Goal: Task Accomplishment & Management: Manage account settings

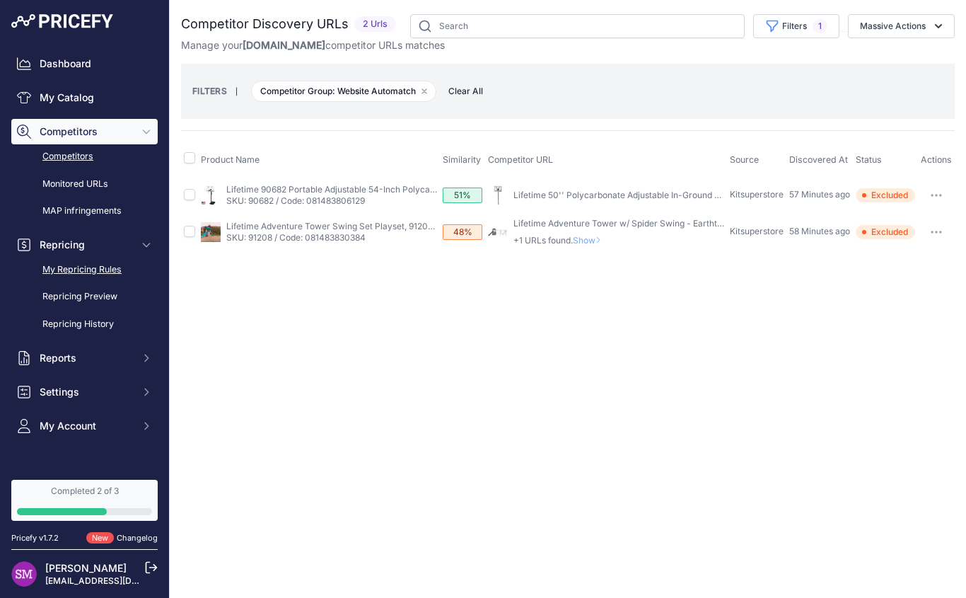
click at [111, 274] on link "My Repricing Rules" at bounding box center [84, 269] width 146 height 25
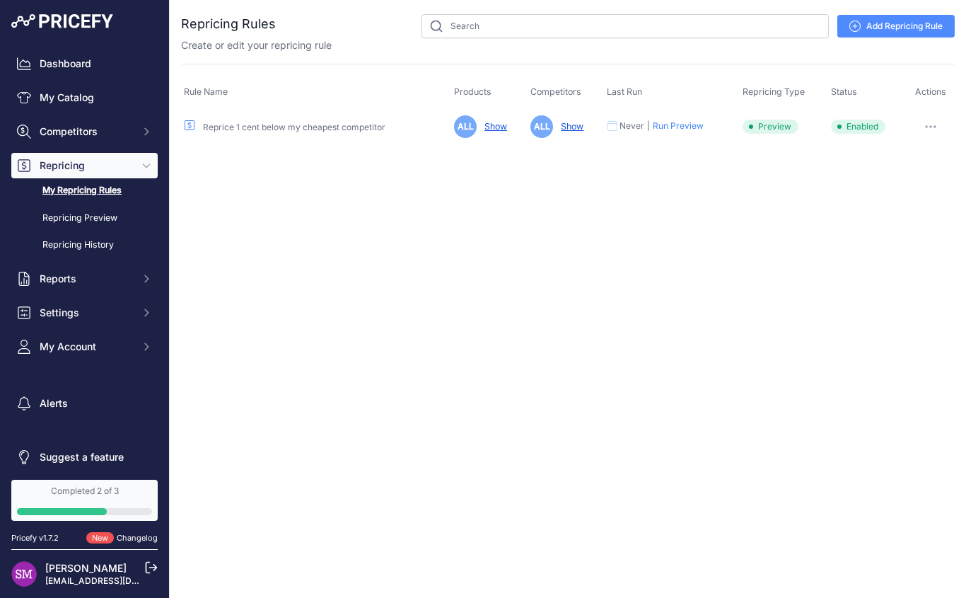
click at [932, 119] on button "button" at bounding box center [931, 127] width 28 height 20
click at [894, 153] on link "Edit" at bounding box center [907, 156] width 91 height 23
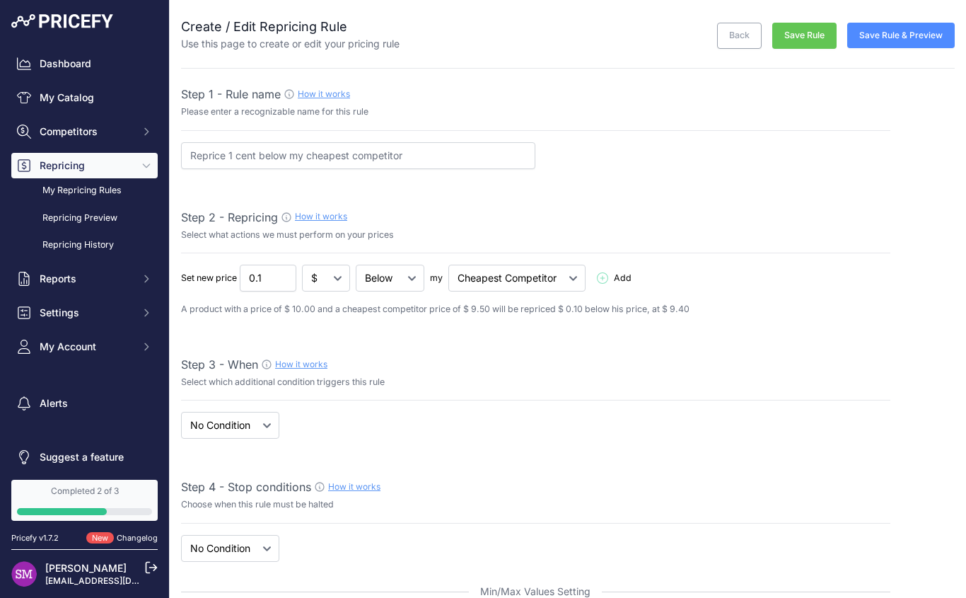
select select "7"
select select "when"
click option "When" at bounding box center [0, 0] width 0 height 0
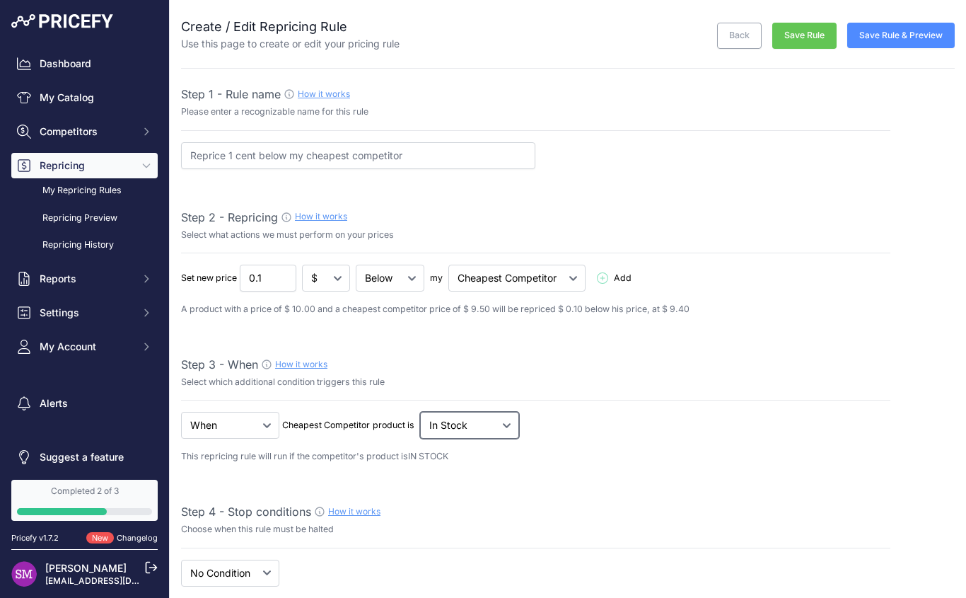
click at [356, 265] on select "Out Of Stock In Stock" at bounding box center [390, 278] width 69 height 27
click at [583, 359] on div "Step 3 - When How it works" at bounding box center [536, 364] width 710 height 17
select select "price"
click option "New Price" at bounding box center [0, 0] width 0 height 0
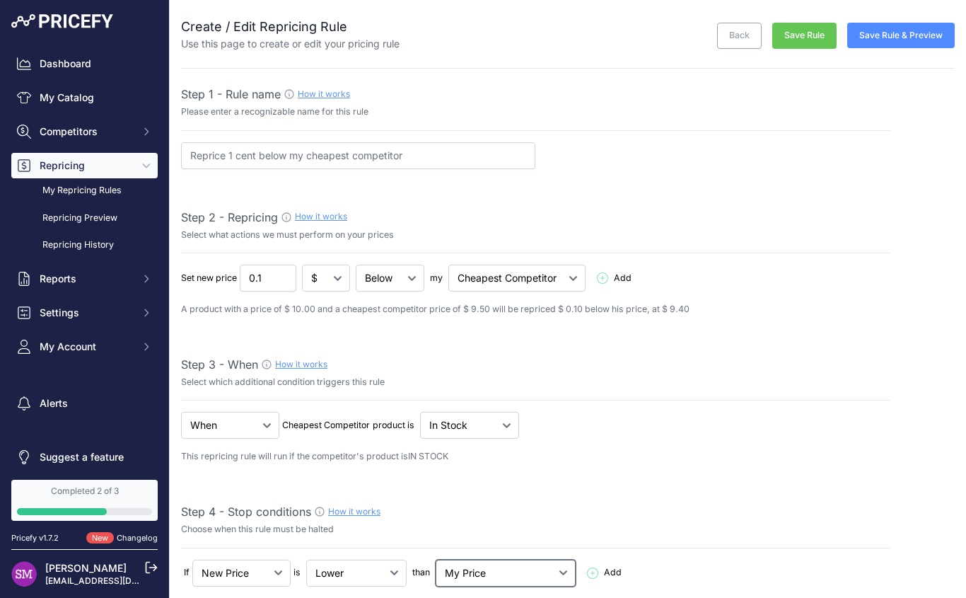
click at [436, 560] on select "My Price Min Price Max Price Min/Max Price My Cost" at bounding box center [506, 573] width 140 height 27
select select "my_cost"
click option "My Cost" at bounding box center [0, 0] width 0 height 0
click at [604, 574] on span "Add" at bounding box center [613, 572] width 18 height 13
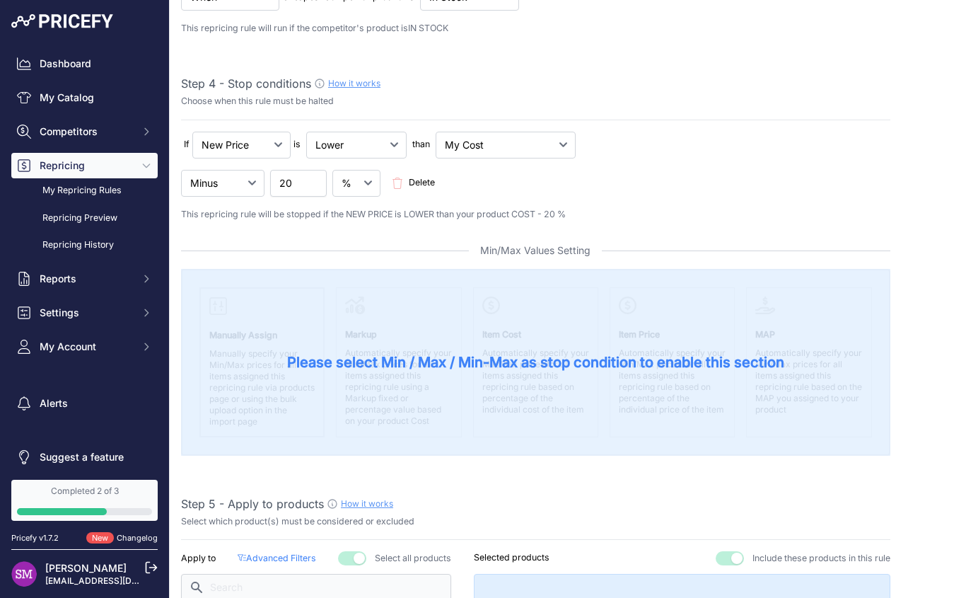
scroll to position [431, 0]
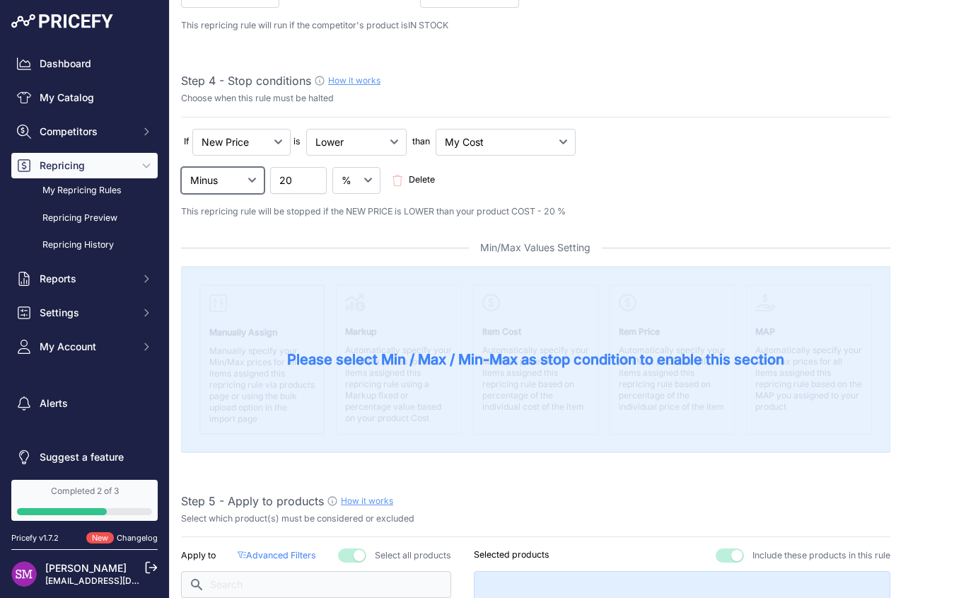
click at [181, 167] on select "Minus Plus Multiplied Divided" at bounding box center [222, 180] width 83 height 27
select select "plus"
click option "Plus" at bounding box center [0, 0] width 0 height 0
click at [291, 180] on input "20" at bounding box center [298, 180] width 57 height 27
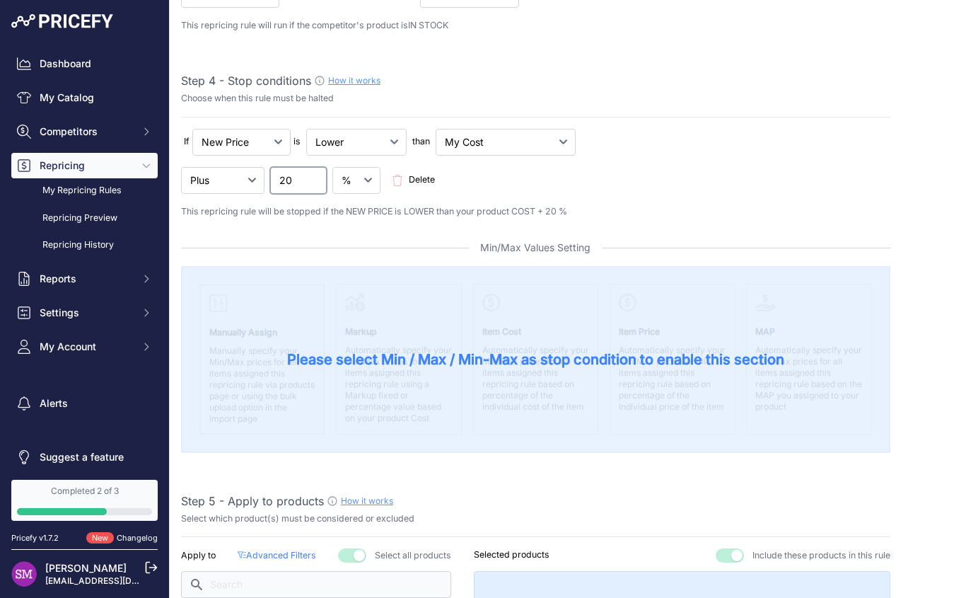
click at [291, 180] on input "20" at bounding box center [298, 180] width 57 height 27
type input "3"
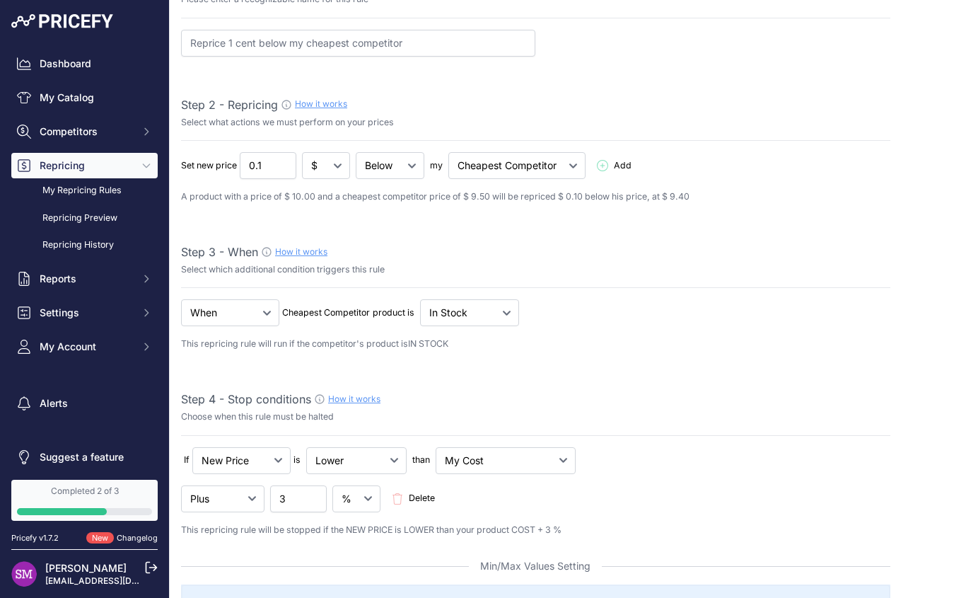
scroll to position [0, 0]
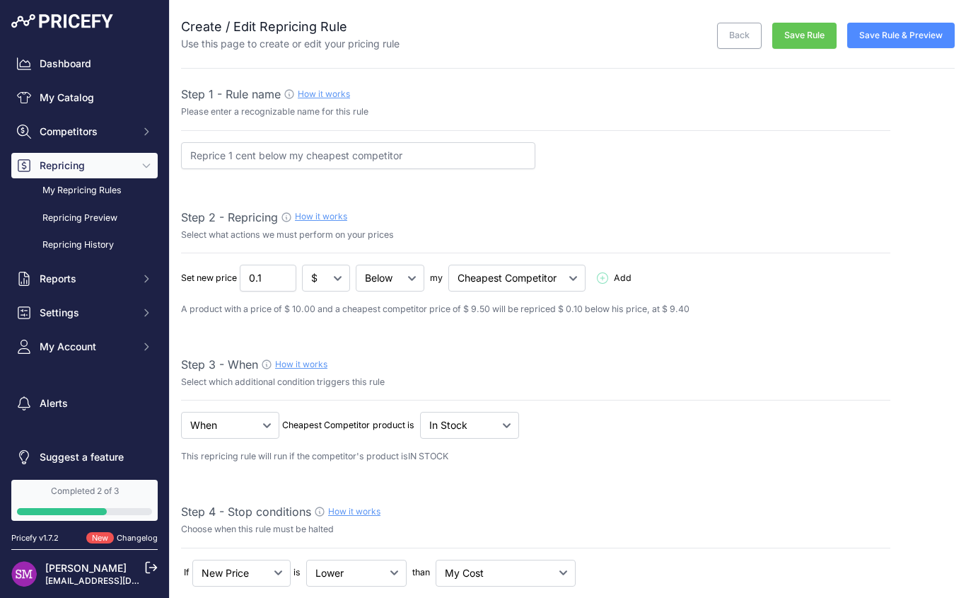
click at [795, 30] on button "Save Rule" at bounding box center [804, 36] width 64 height 26
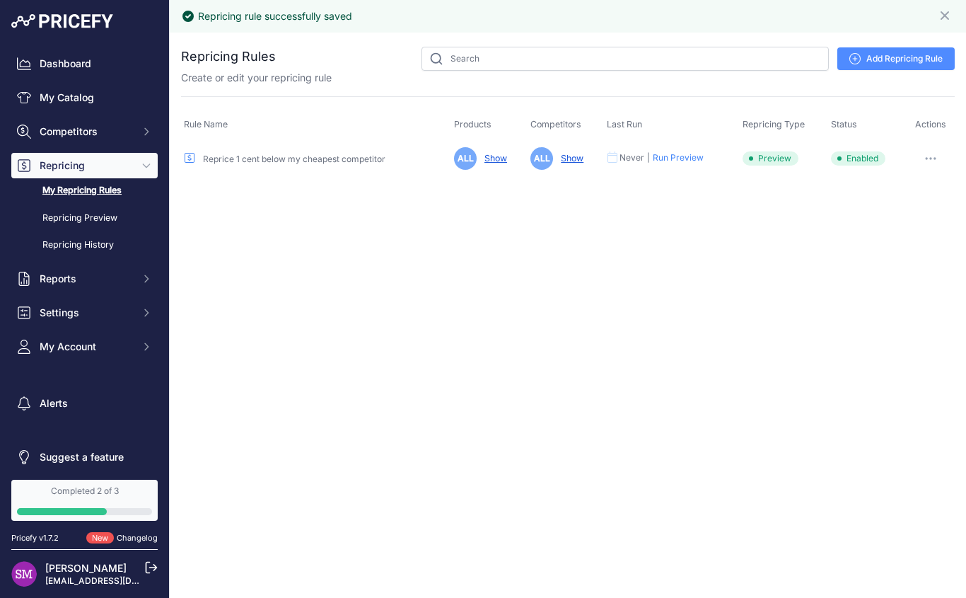
click at [686, 154] on button "Run Preview" at bounding box center [678, 157] width 51 height 11
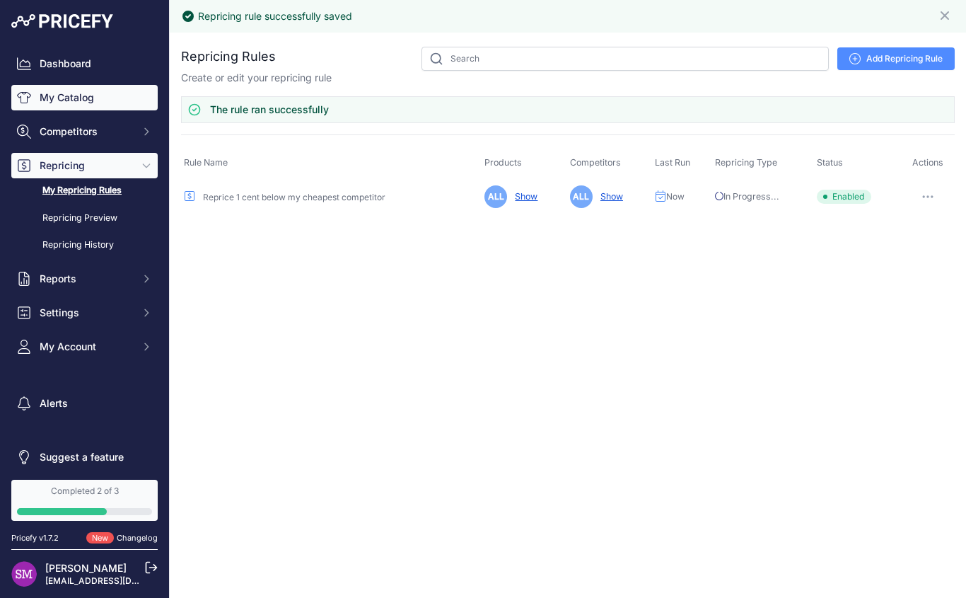
click at [81, 103] on link "My Catalog" at bounding box center [84, 97] width 146 height 25
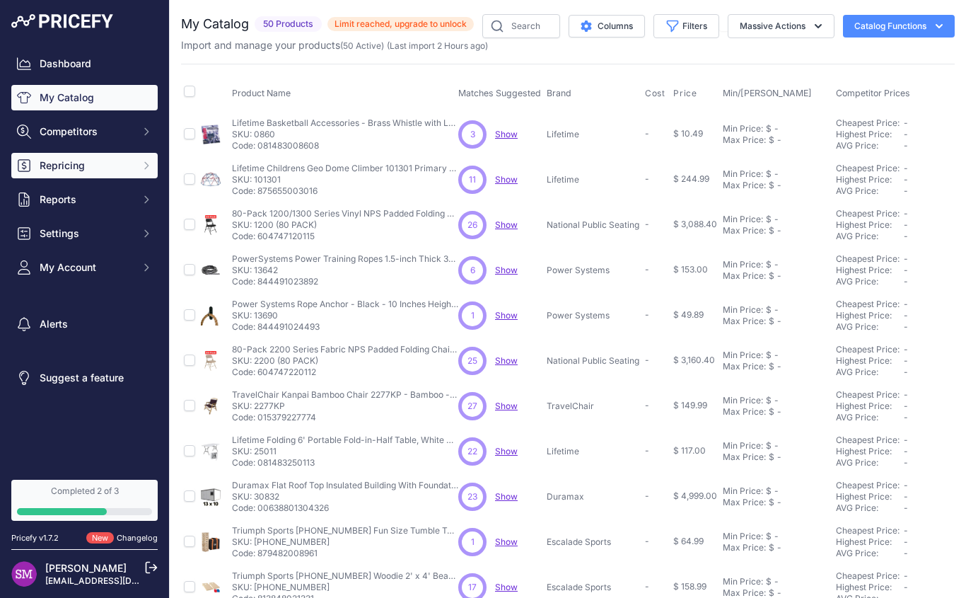
click at [72, 167] on span "Repricing" at bounding box center [86, 165] width 93 height 14
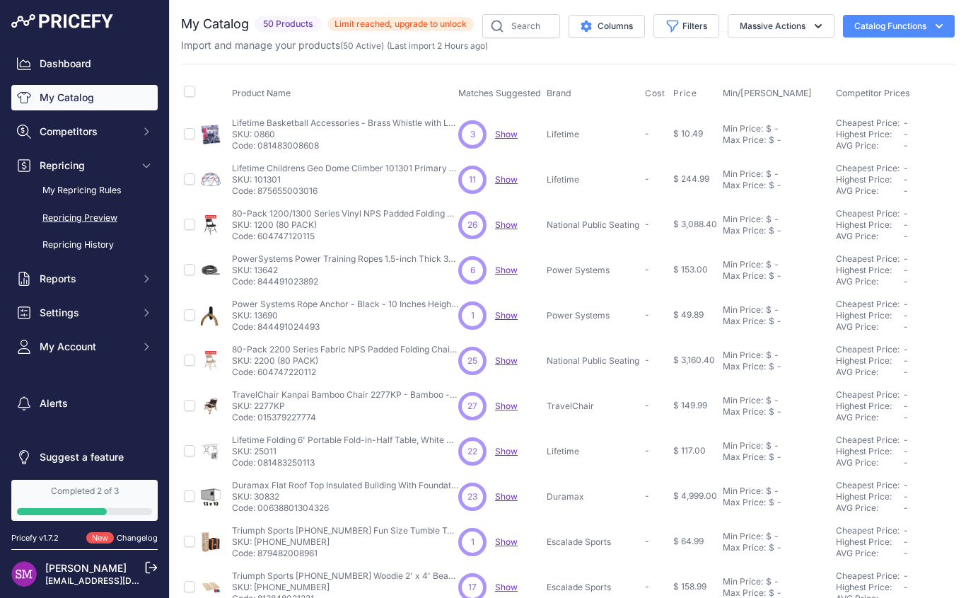
click at [30, 209] on link "Repricing Preview" at bounding box center [84, 218] width 146 height 25
click at [76, 218] on link "Repricing Preview" at bounding box center [84, 218] width 146 height 25
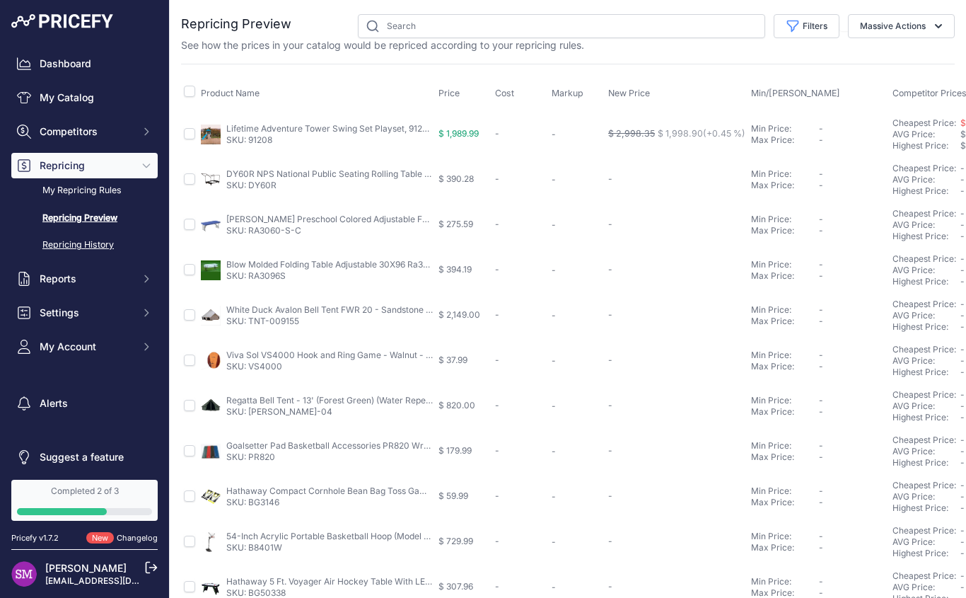
click at [84, 252] on link "Repricing History" at bounding box center [84, 245] width 146 height 25
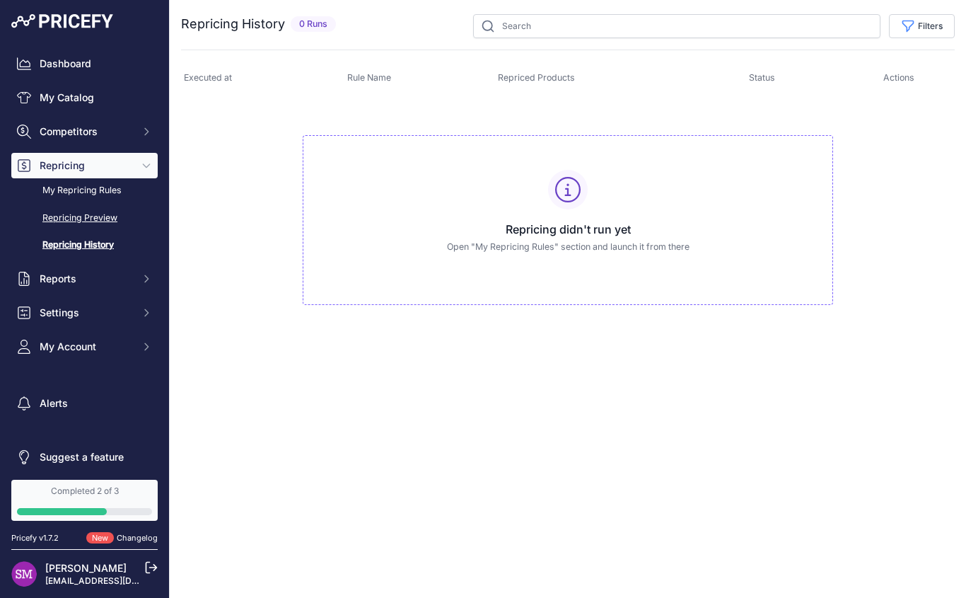
click at [71, 219] on link "Repricing Preview" at bounding box center [84, 218] width 146 height 25
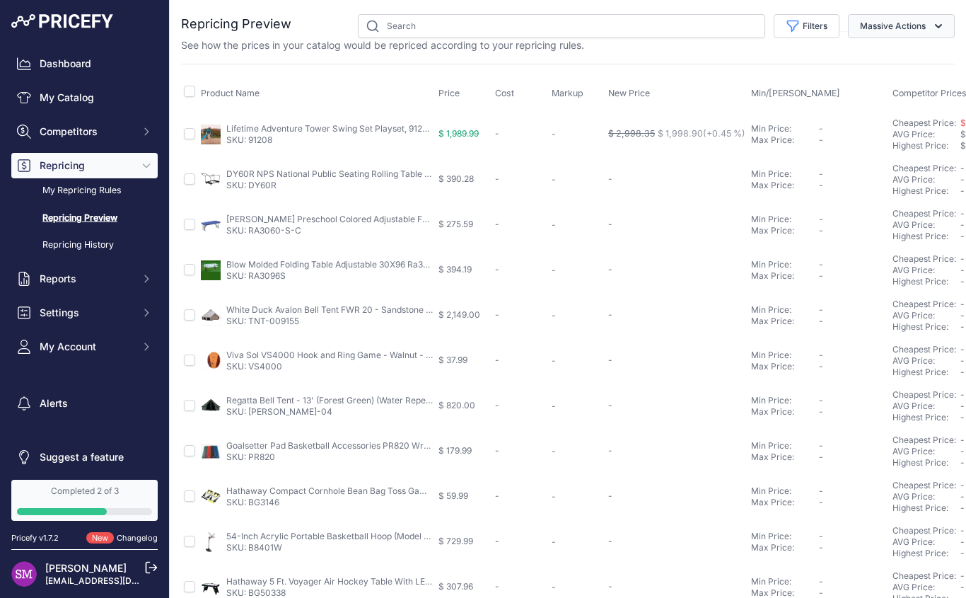
click at [918, 23] on button "Massive Actions" at bounding box center [901, 26] width 107 height 24
click at [665, 74] on div "Product Name Price Cost Markup New Price Min/Max Price" at bounding box center [568, 541] width 774 height 954
click at [62, 315] on span "Settings" at bounding box center [86, 313] width 93 height 14
click at [63, 342] on link "General" at bounding box center [84, 337] width 146 height 25
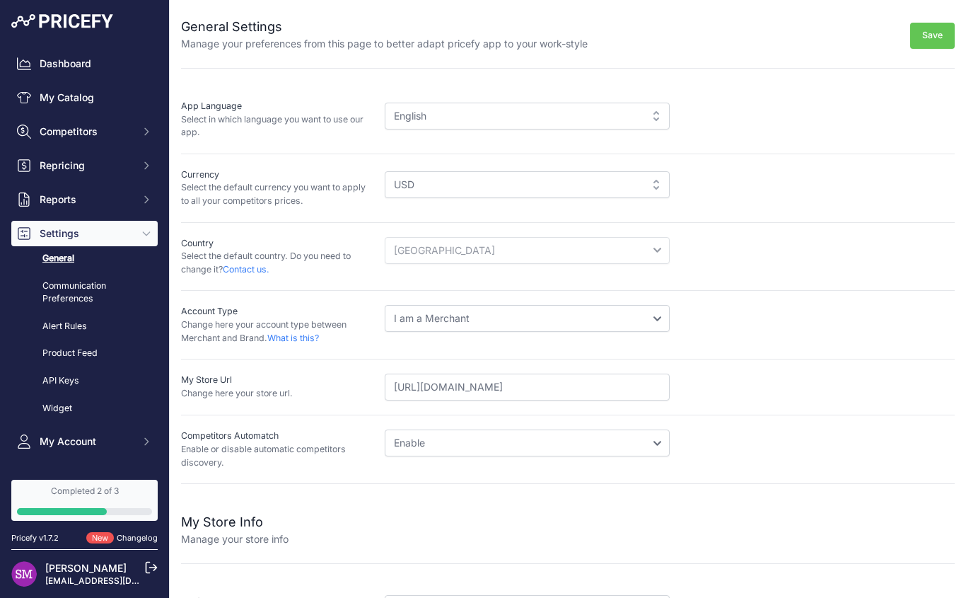
scroll to position [166, 0]
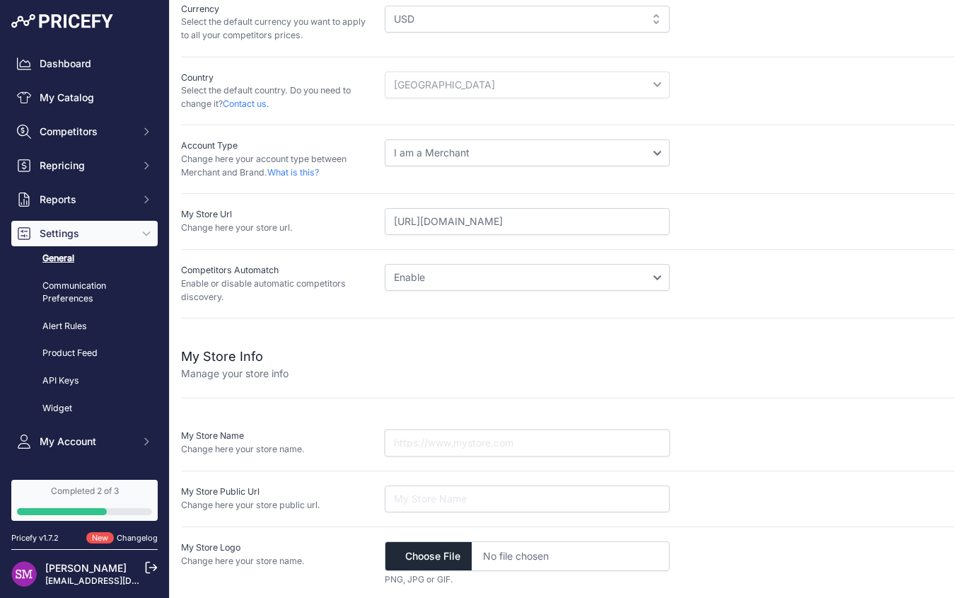
click at [512, 444] on input "text" at bounding box center [527, 442] width 285 height 27
type input "c"
type input "Competitive Edge Products, Inc"
click at [439, 489] on input "url" at bounding box center [527, 498] width 285 height 27
click at [618, 490] on input "url" at bounding box center [527, 498] width 285 height 27
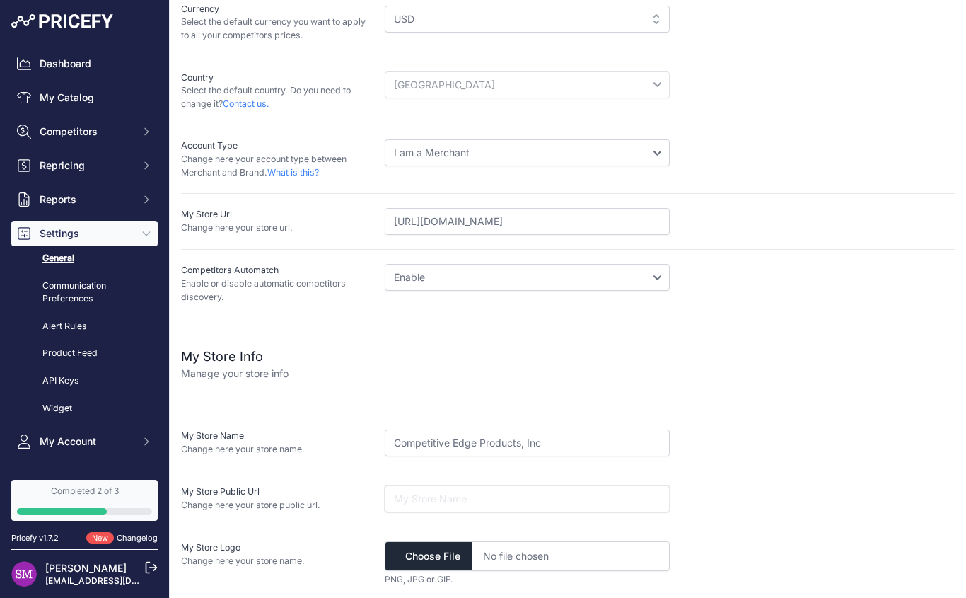
click at [618, 490] on input "url" at bounding box center [527, 498] width 285 height 27
type input "w"
type input "[URL][DOMAIN_NAME]"
click at [432, 553] on input "file" at bounding box center [527, 556] width 285 height 30
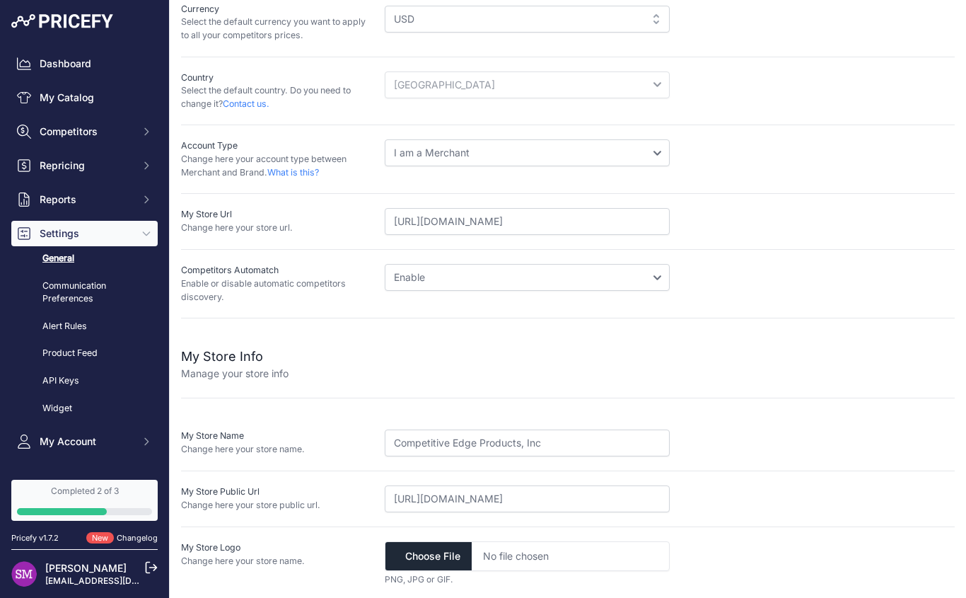
type input "C:\fakepath\CEP-Logo-Shadow.png"
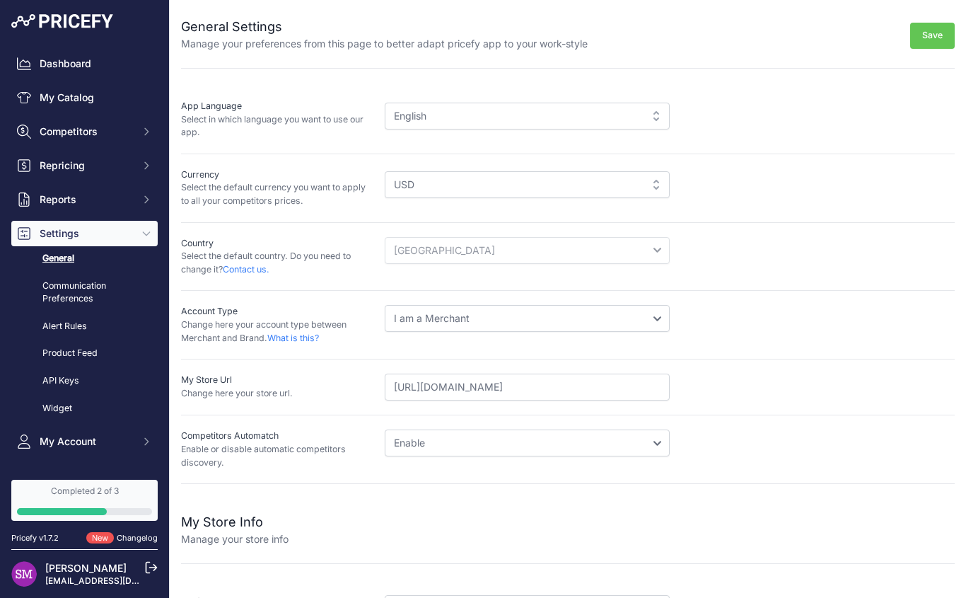
click at [921, 35] on button "Save" at bounding box center [932, 36] width 45 height 26
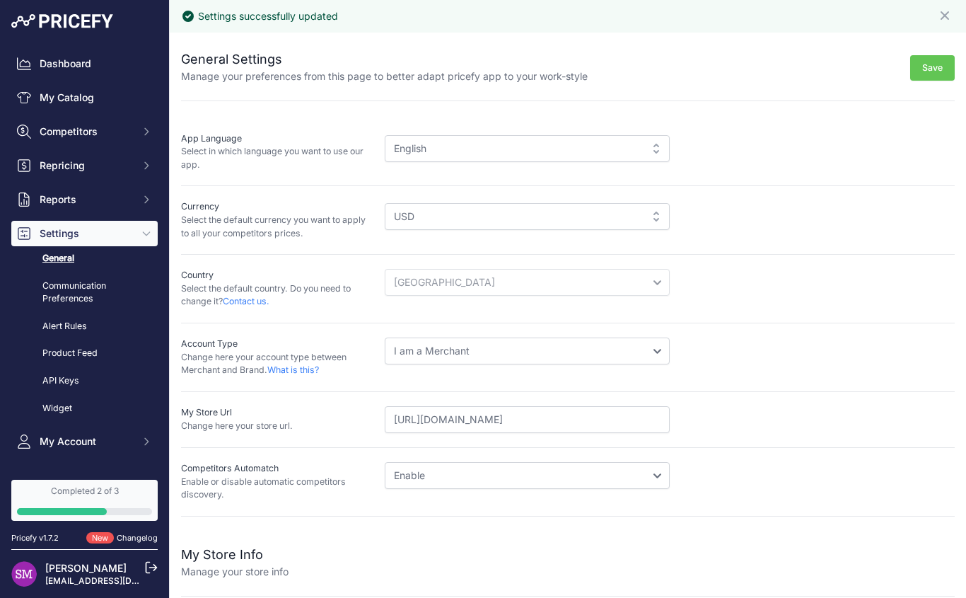
scroll to position [197, 0]
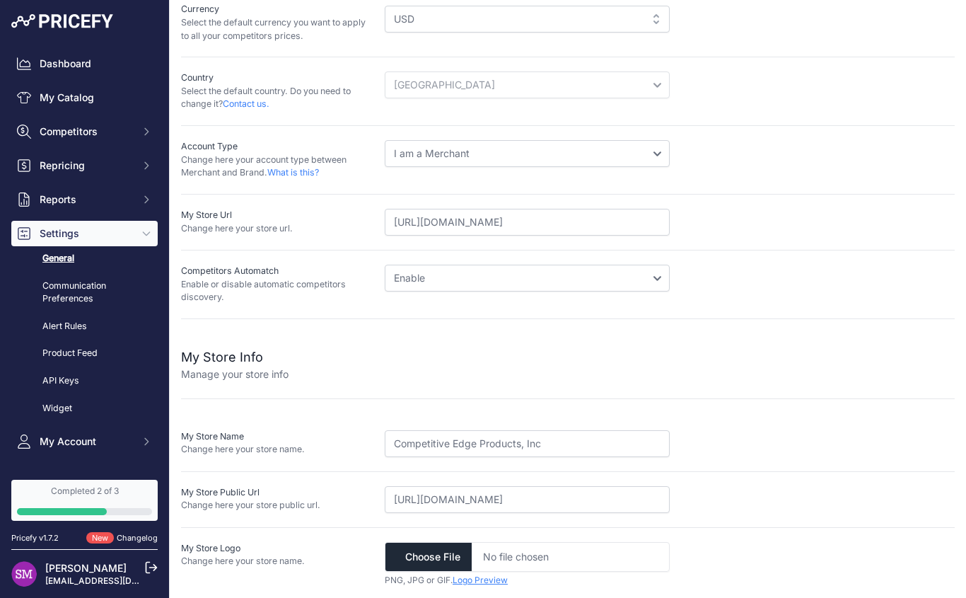
click at [434, 554] on input "file" at bounding box center [527, 557] width 285 height 30
type input "C:\fakepath\CEP-Logo-White-Background.jpg"
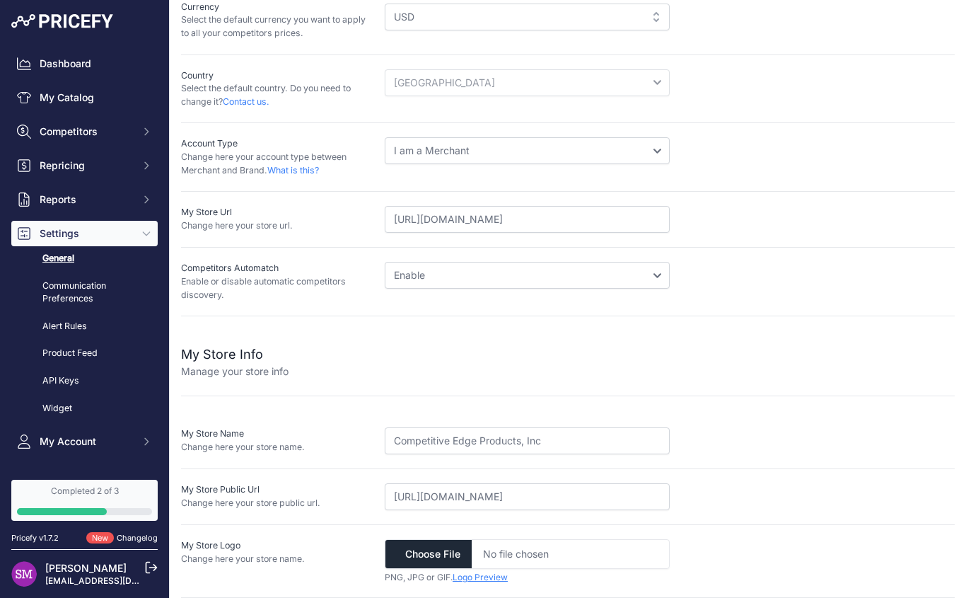
scroll to position [166, 0]
click at [58, 294] on link "Communication Preferences" at bounding box center [84, 292] width 146 height 37
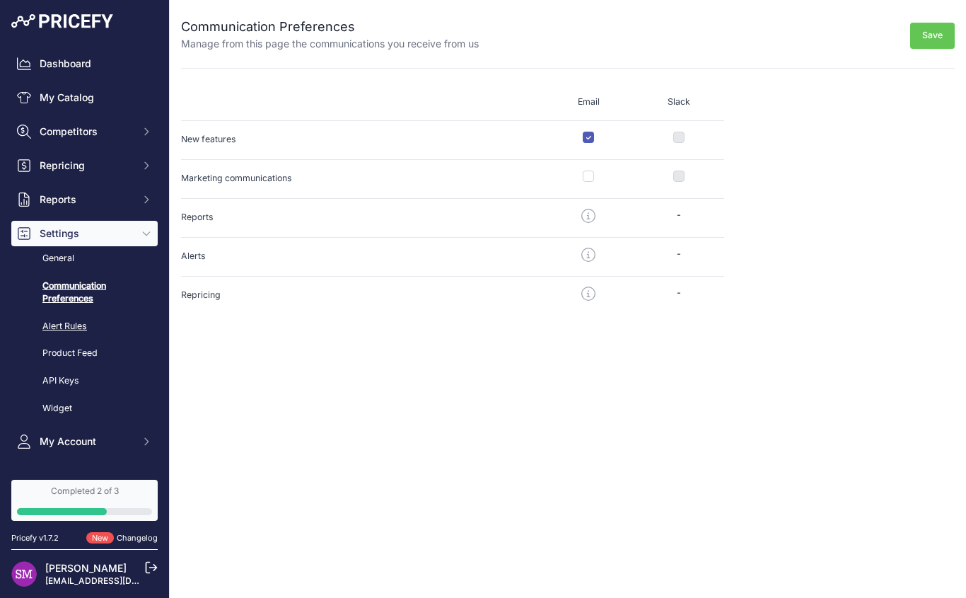
click at [66, 320] on link "Alert Rules" at bounding box center [84, 326] width 146 height 25
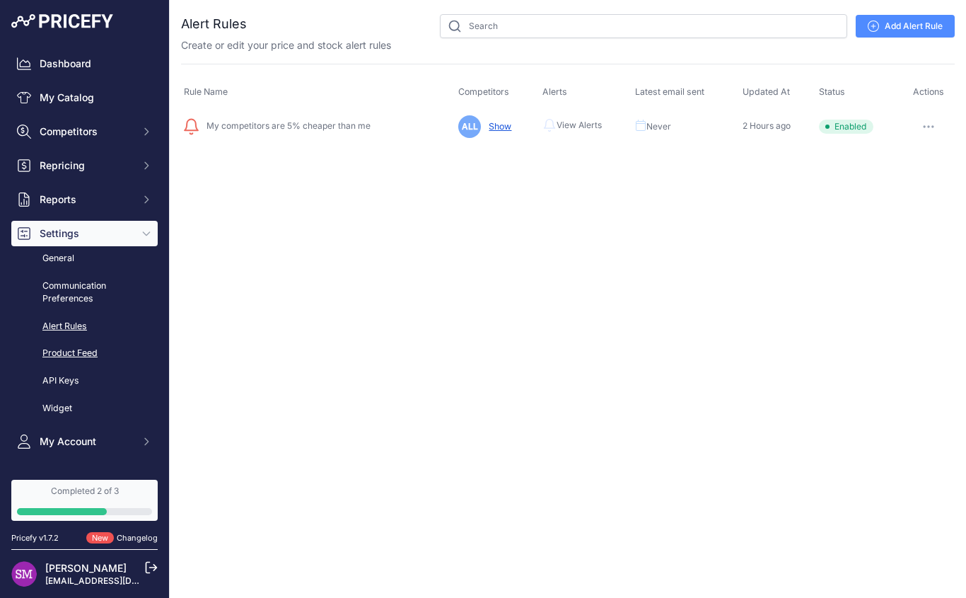
click at [75, 347] on link "Product Feed" at bounding box center [84, 353] width 146 height 25
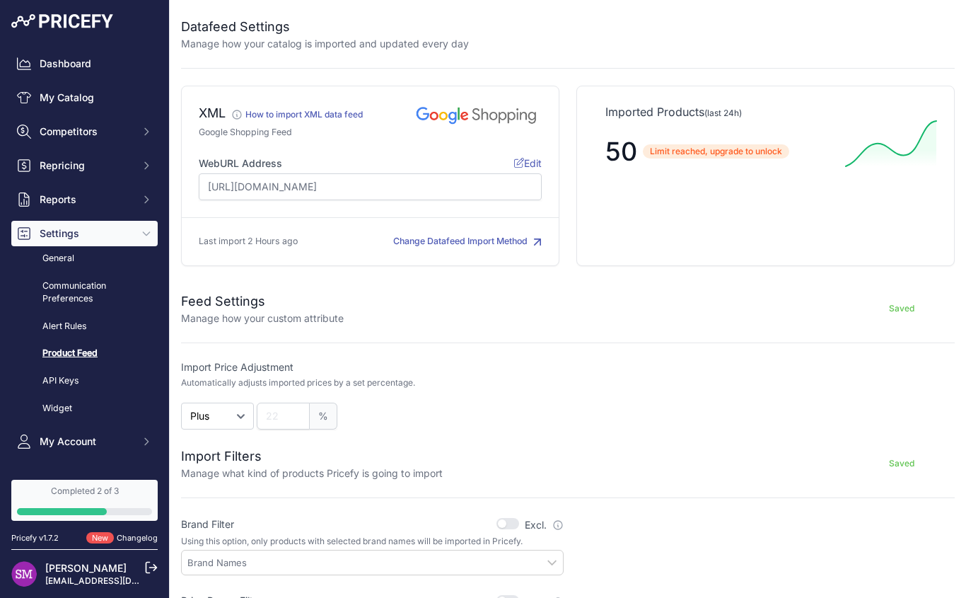
scroll to position [222, 0]
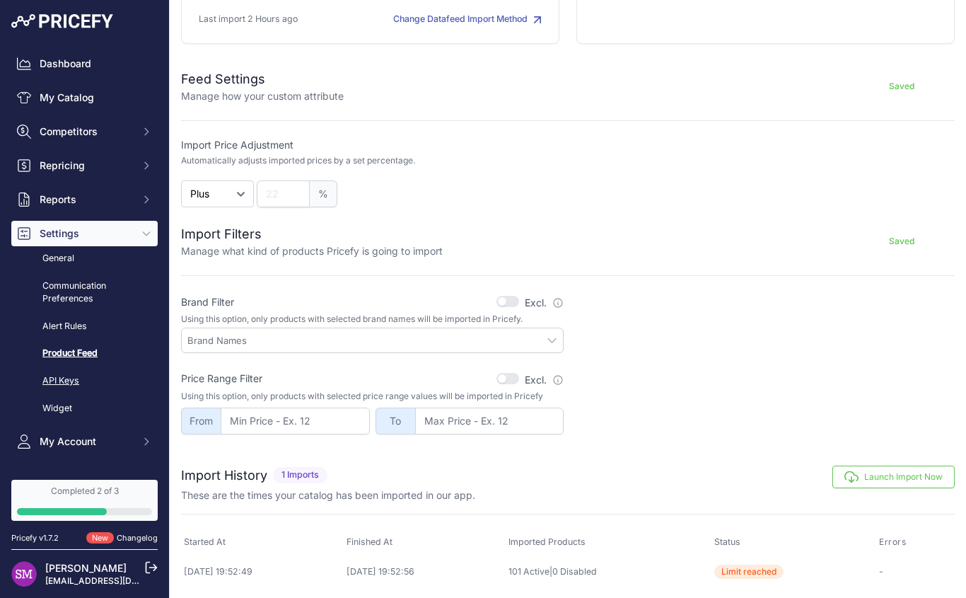
click at [62, 383] on link "API Keys" at bounding box center [84, 381] width 146 height 25
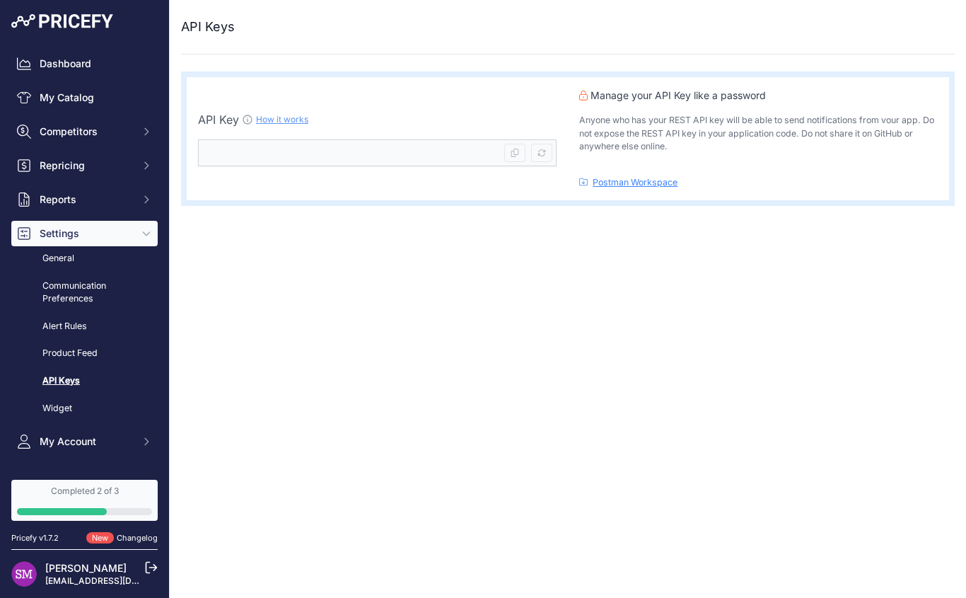
click at [544, 148] on kbd at bounding box center [541, 153] width 21 height 18
click at [545, 156] on icon at bounding box center [542, 153] width 8 height 8
type input "9fbec99f-2c8b-4504-beb6-de3f1074ae95"
click at [516, 153] on icon at bounding box center [515, 153] width 8 height 8
click at [59, 406] on link "Widget" at bounding box center [84, 408] width 146 height 25
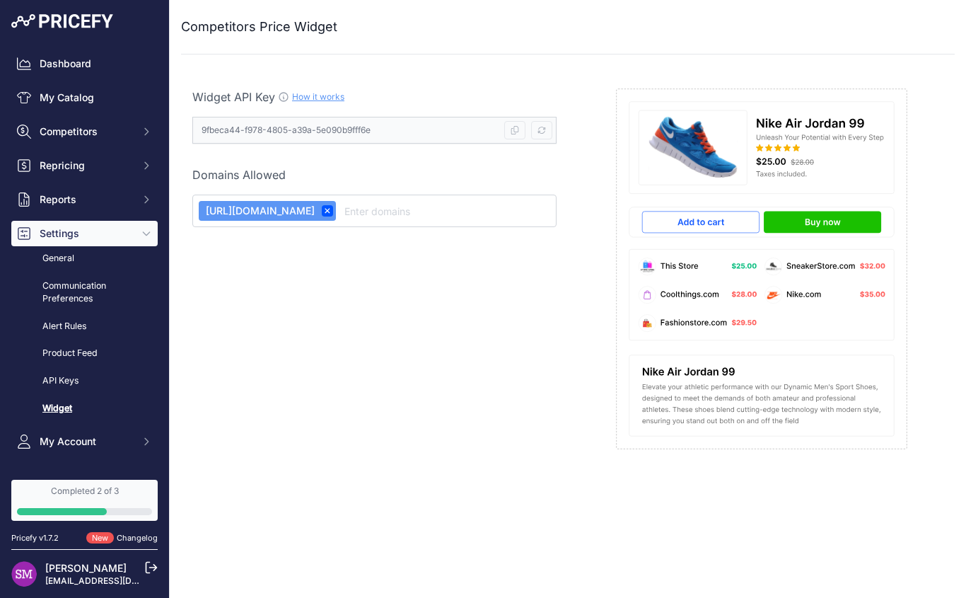
click at [328, 99] on link "How it works" at bounding box center [318, 96] width 52 height 11
click at [83, 450] on button "My Account" at bounding box center [84, 441] width 146 height 25
click at [51, 467] on link "Profile" at bounding box center [84, 466] width 146 height 25
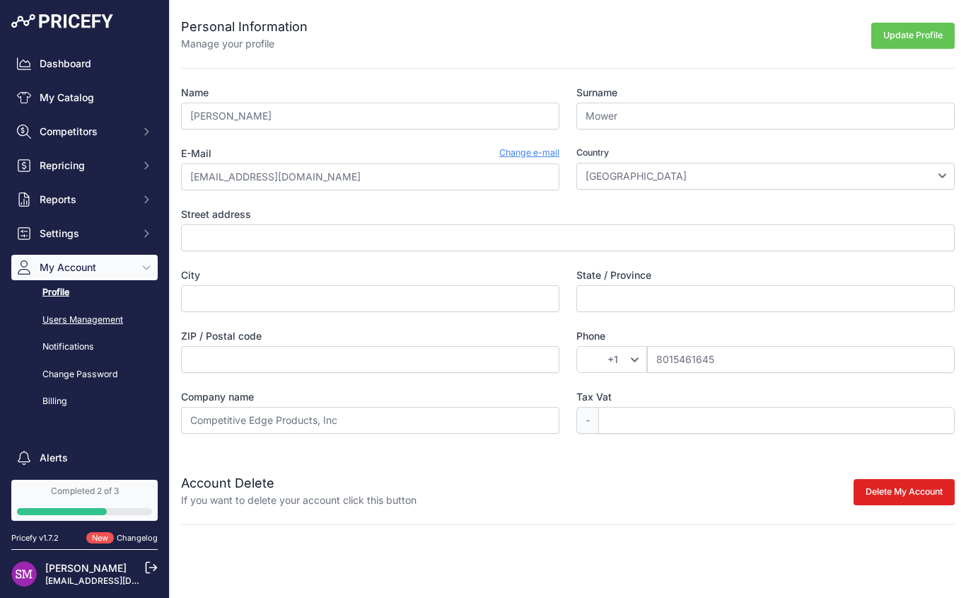
click at [74, 321] on link "Users Management" at bounding box center [84, 320] width 146 height 25
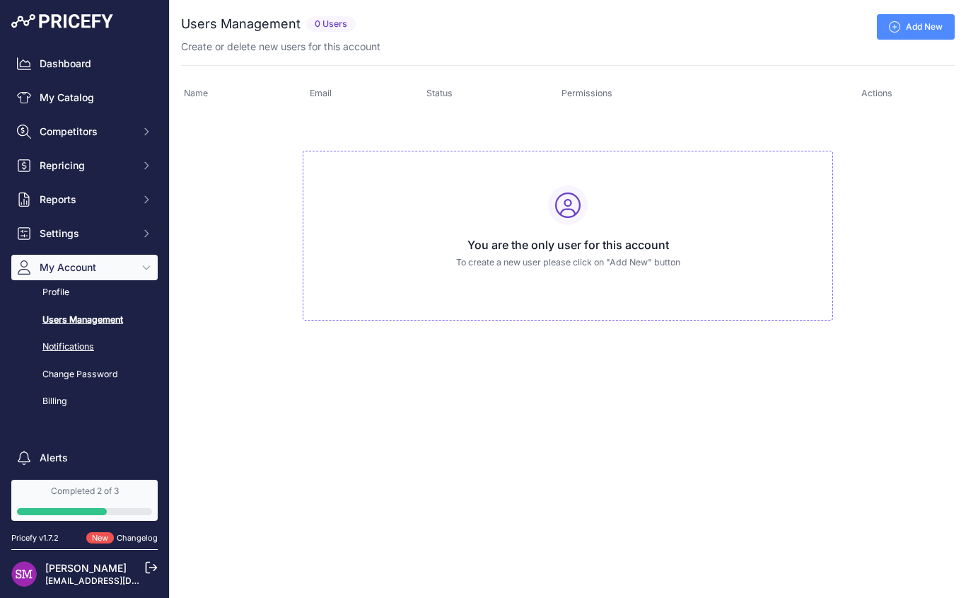
click at [54, 351] on link "Notifications" at bounding box center [84, 347] width 146 height 25
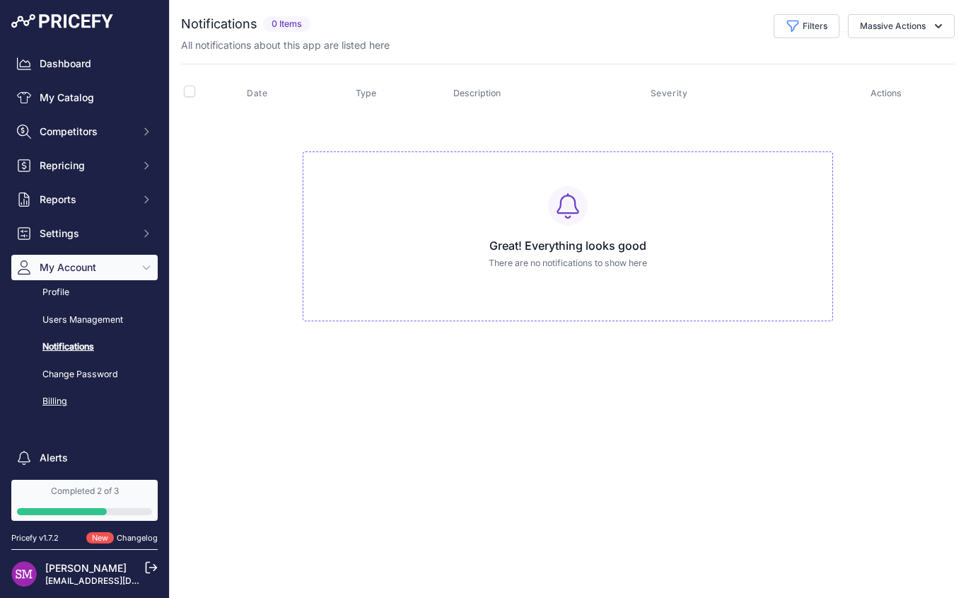
click at [51, 410] on link "Billing" at bounding box center [84, 401] width 146 height 25
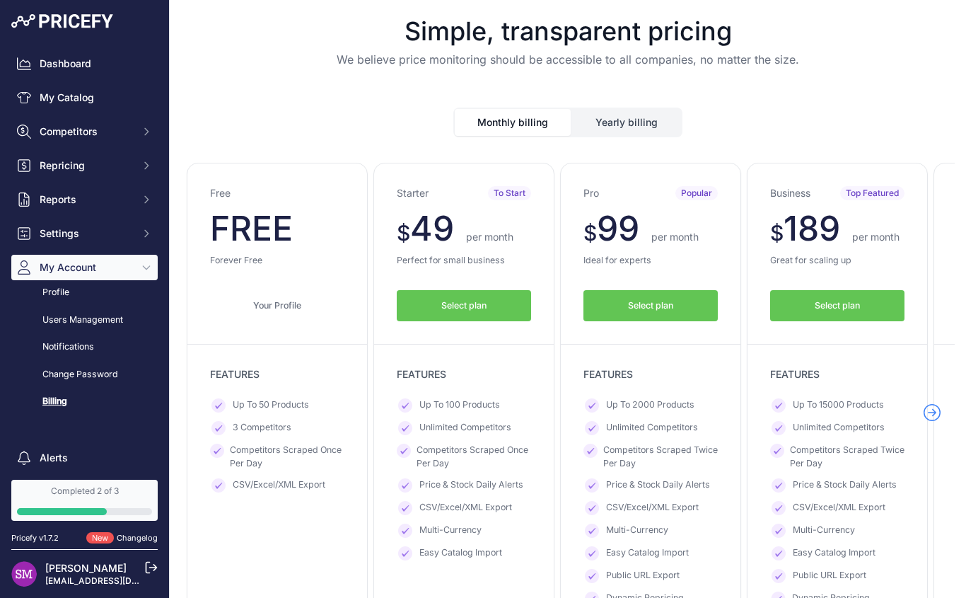
click at [614, 121] on button "Yearly billing" at bounding box center [626, 122] width 109 height 27
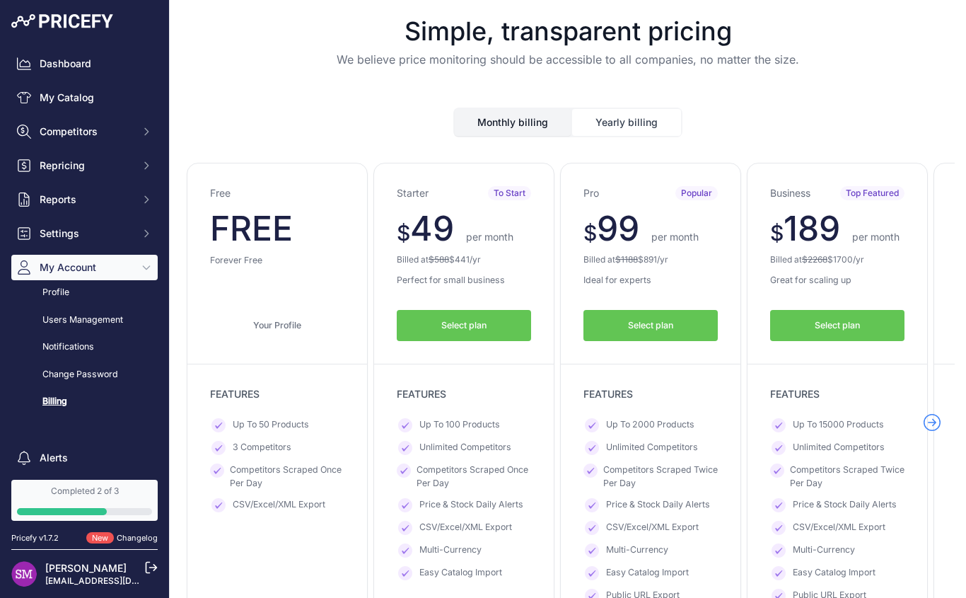
click at [508, 128] on button "Monthly billing" at bounding box center [513, 122] width 116 height 27
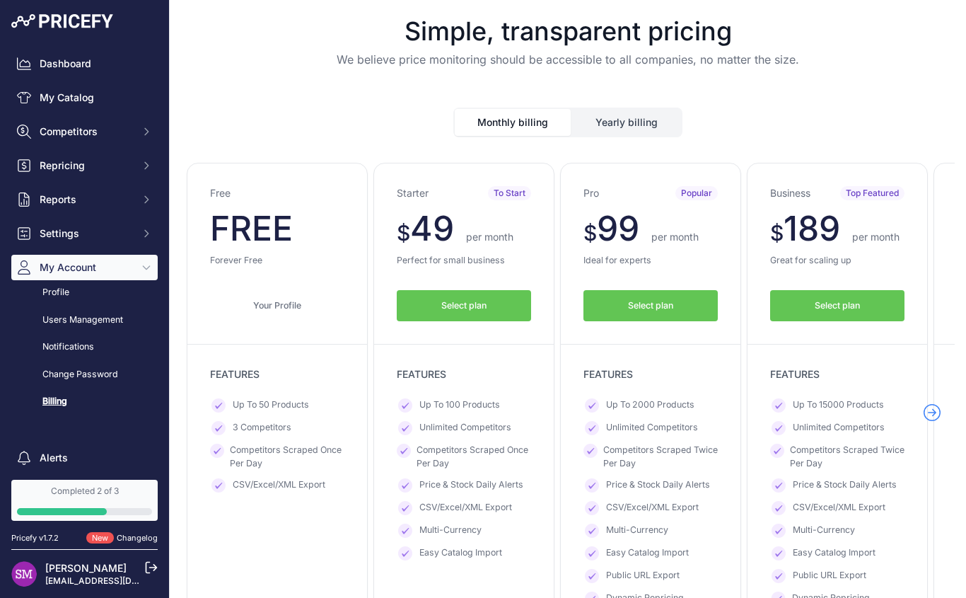
click at [627, 129] on button "Yearly billing" at bounding box center [626, 122] width 109 height 27
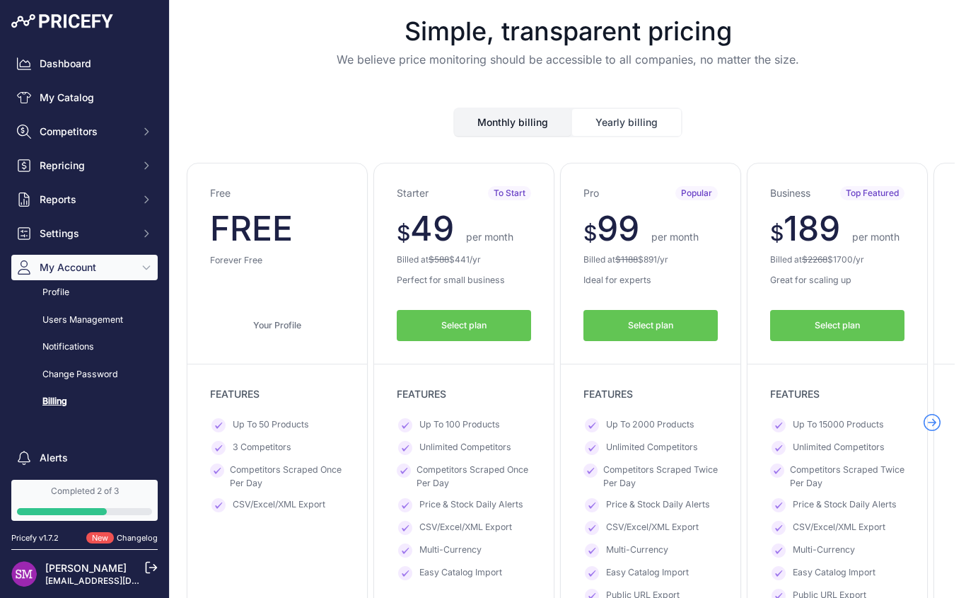
click at [526, 122] on button "Monthly billing" at bounding box center [513, 122] width 116 height 27
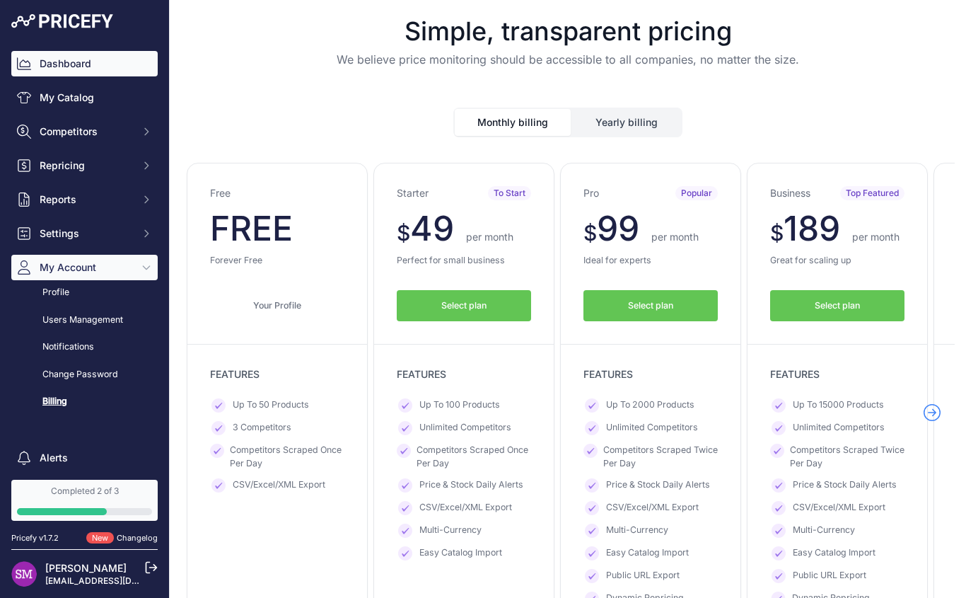
click at [91, 62] on link "Dashboard" at bounding box center [84, 63] width 146 height 25
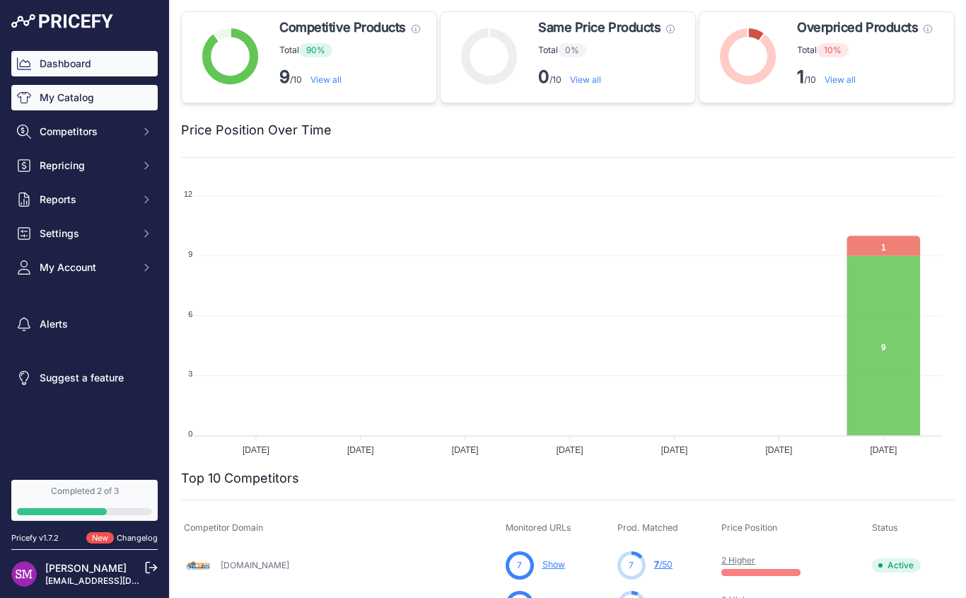
click at [67, 96] on link "My Catalog" at bounding box center [84, 97] width 146 height 25
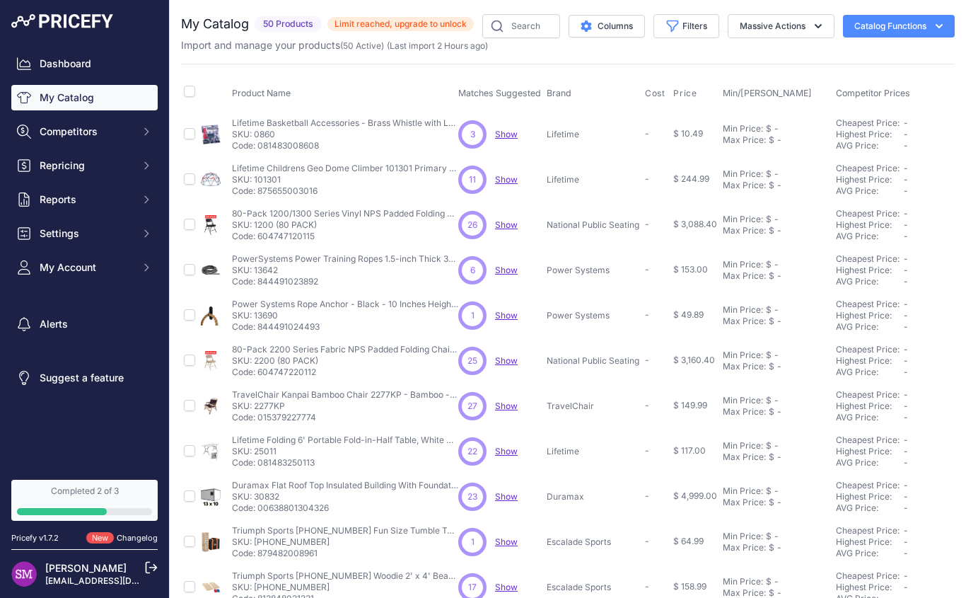
click at [797, 13] on div "You are not connected to the internet. My Catalog" at bounding box center [568, 425] width 774 height 850
click at [759, 27] on button "Massive Actions" at bounding box center [781, 26] width 107 height 24
click at [918, 25] on button "Catalog Functions" at bounding box center [899, 26] width 112 height 23
click at [877, 52] on span "Import Additional Info" at bounding box center [872, 55] width 86 height 11
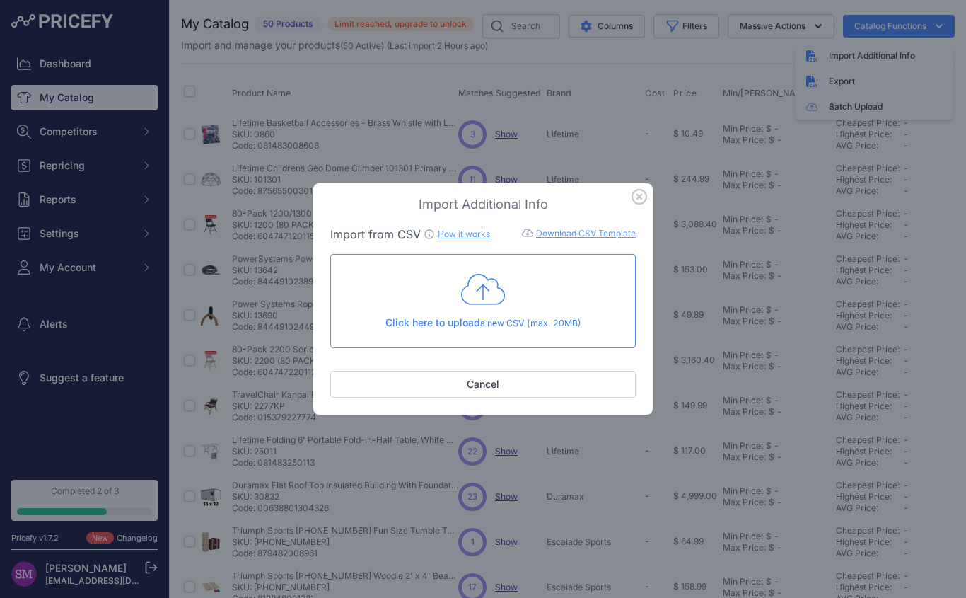
click at [470, 234] on link "How it works" at bounding box center [464, 233] width 52 height 11
click at [630, 195] on h3 "Import Additional Info" at bounding box center [483, 205] width 306 height 20
click at [638, 197] on icon "button" at bounding box center [639, 197] width 14 height 14
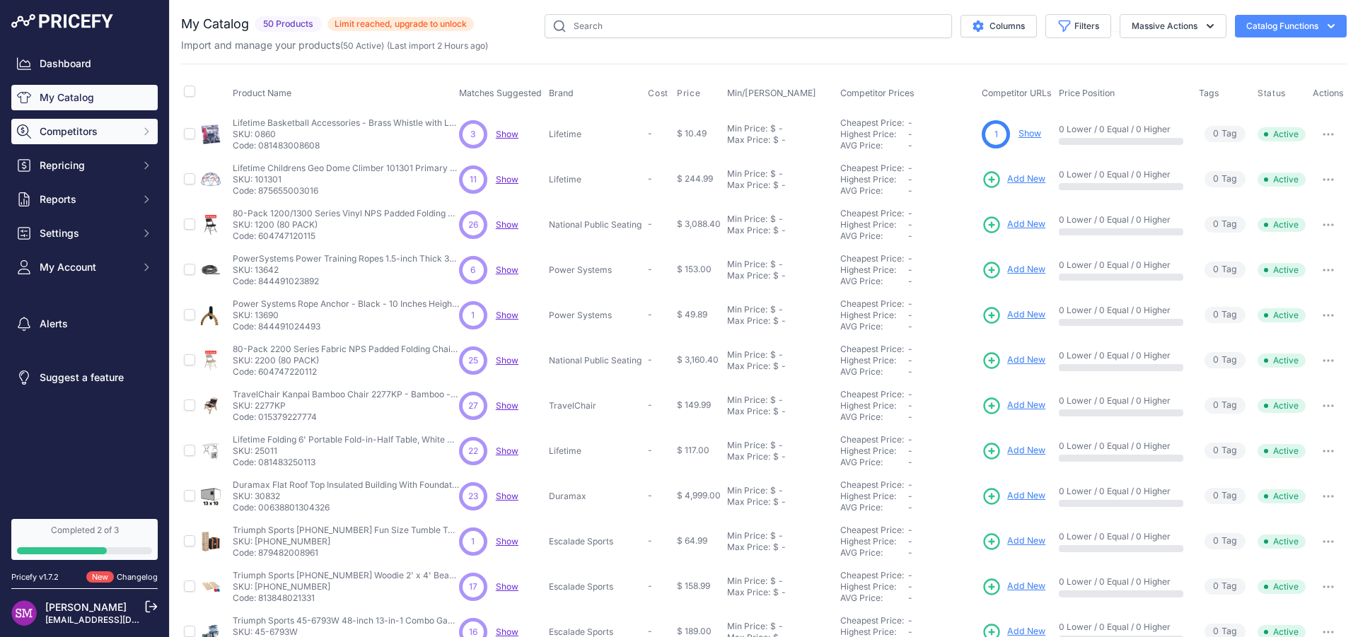
click at [95, 129] on span "Competitors" at bounding box center [86, 132] width 93 height 14
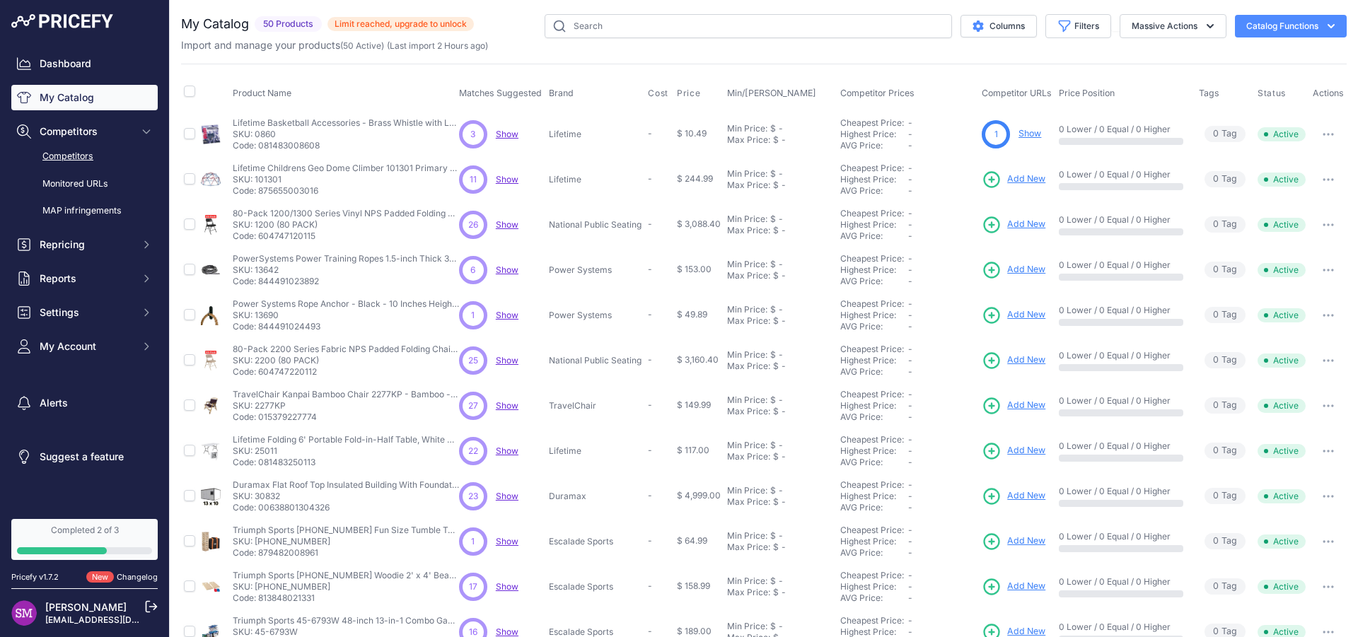
click at [92, 149] on link "Competitors" at bounding box center [84, 156] width 146 height 25
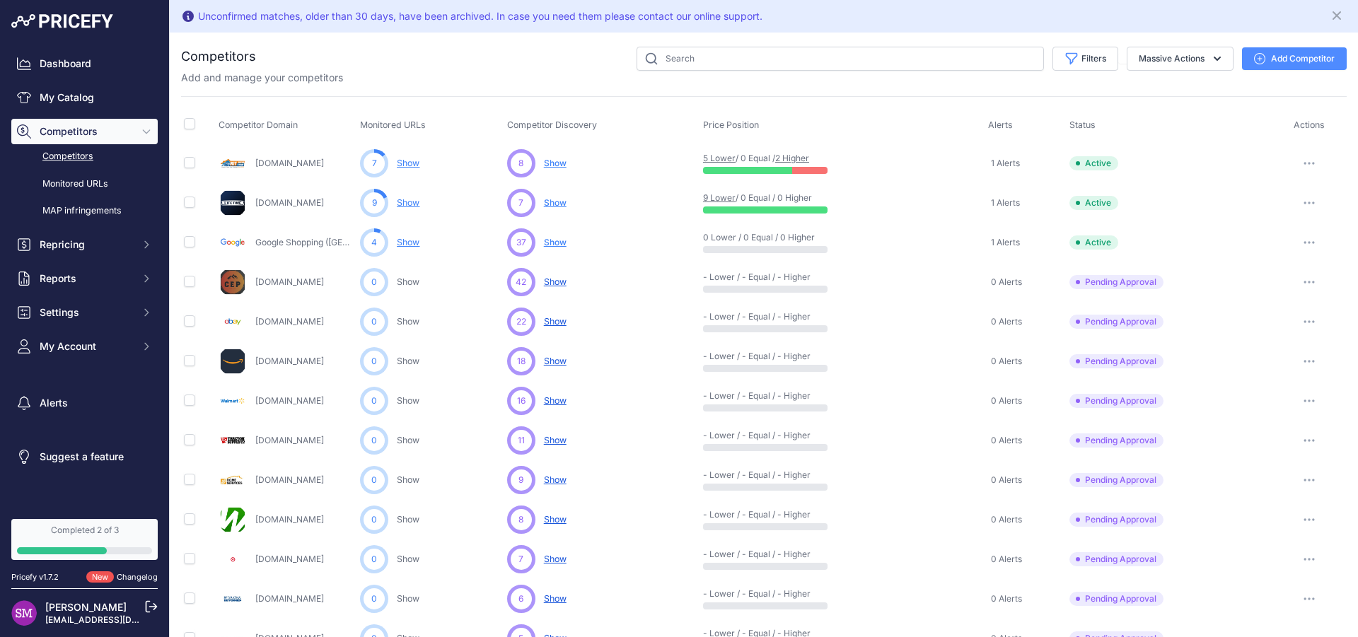
click at [415, 165] on link "Show" at bounding box center [408, 163] width 23 height 11
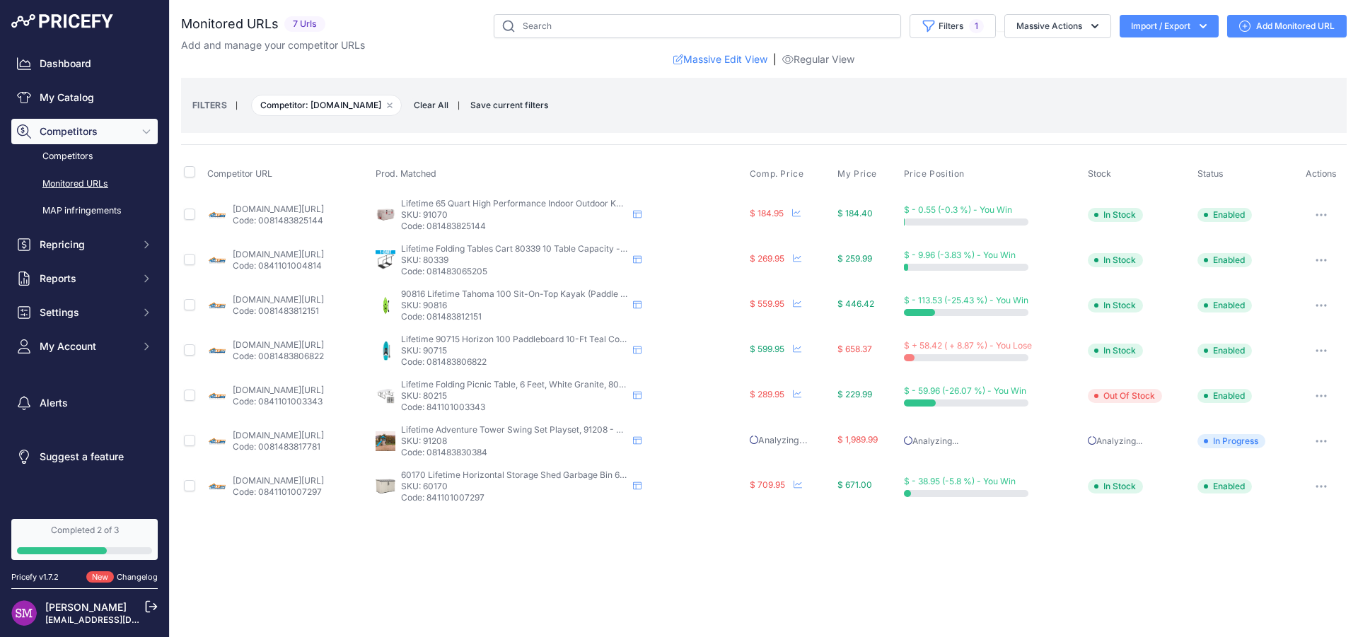
click at [496, 214] on p "SKU: 91070" at bounding box center [514, 214] width 226 height 11
copy p "91070"
click at [92, 93] on link "My Catalog" at bounding box center [84, 97] width 146 height 25
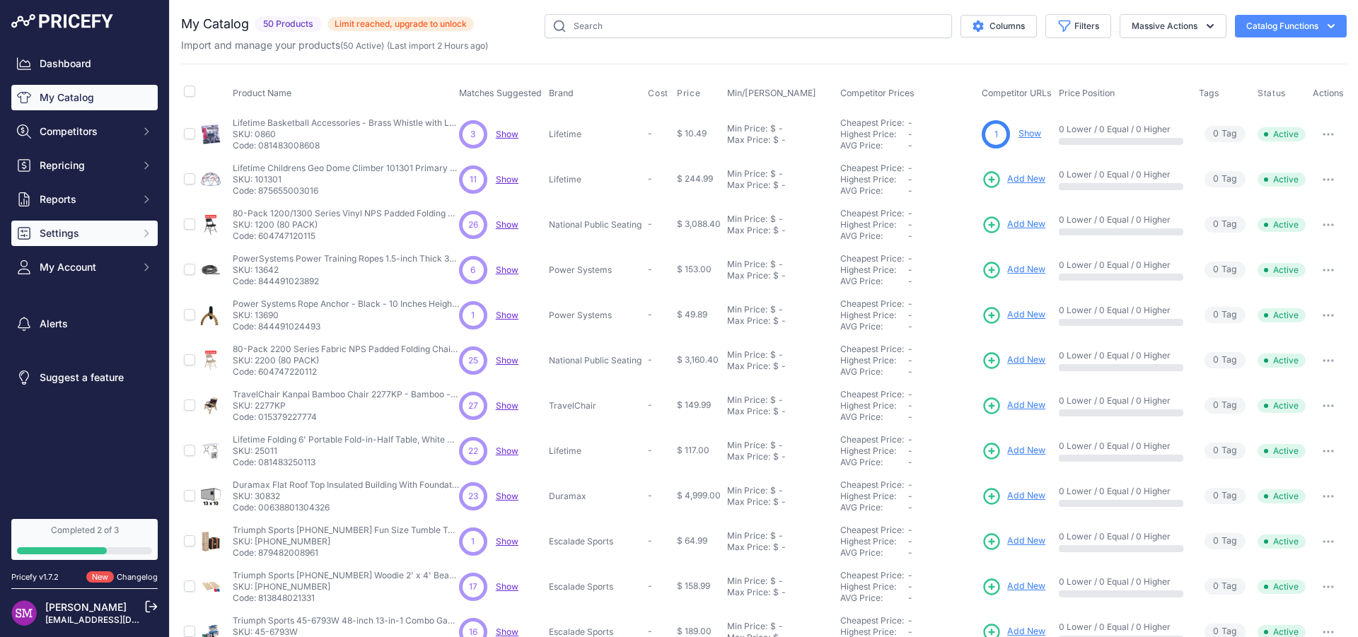
click at [96, 238] on span "Settings" at bounding box center [86, 233] width 93 height 14
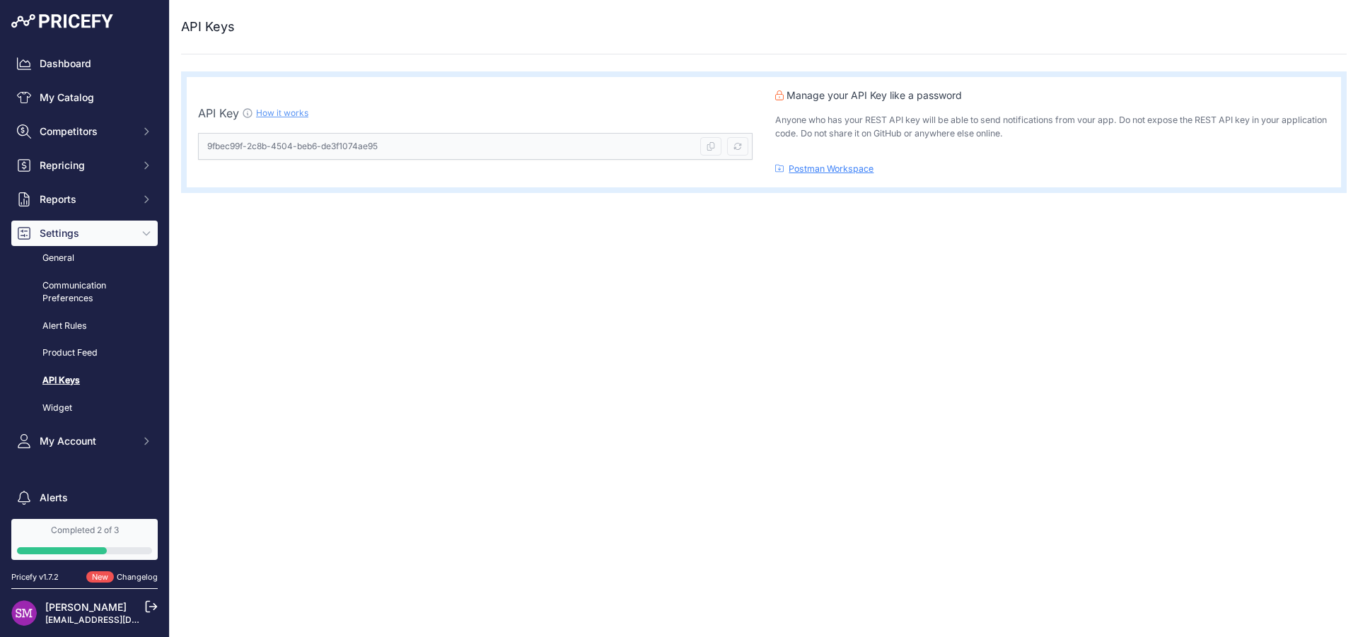
click at [83, 16] on img at bounding box center [62, 21] width 102 height 14
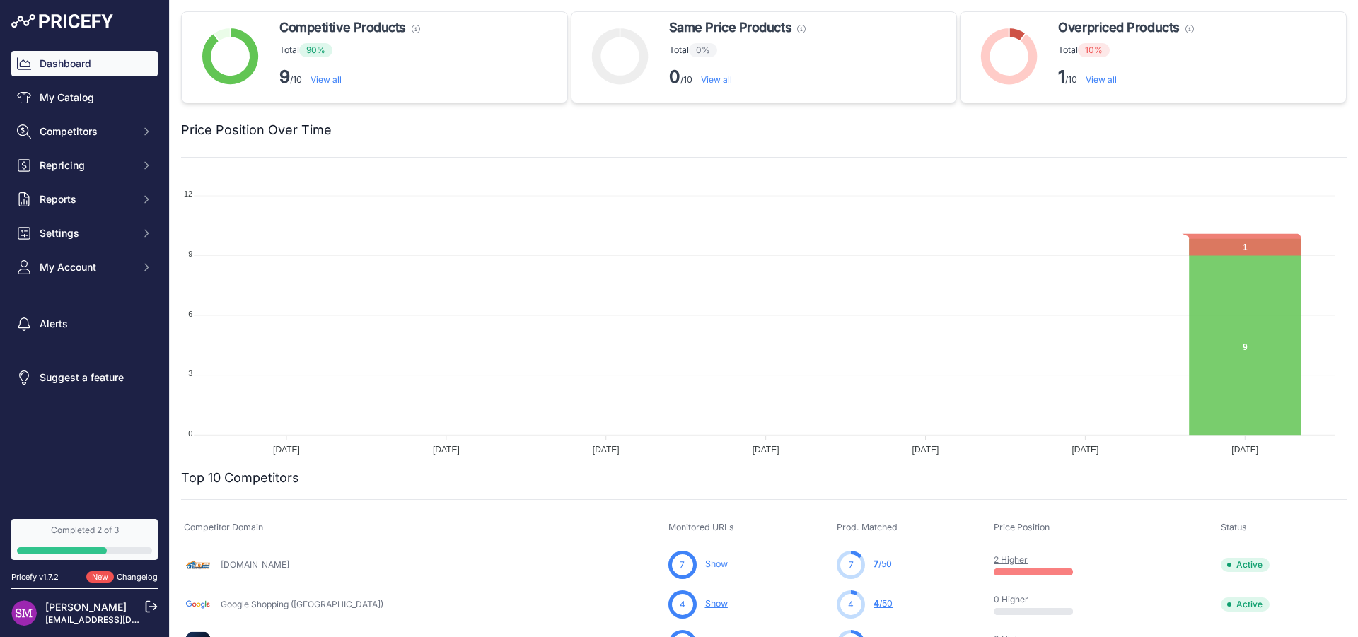
click at [96, 13] on div "Dashboard My Catalog Competitors Competitors Monitored URLs MAP infringements R…" at bounding box center [84, 257] width 169 height 514
click at [80, 269] on span "My Account" at bounding box center [86, 267] width 93 height 14
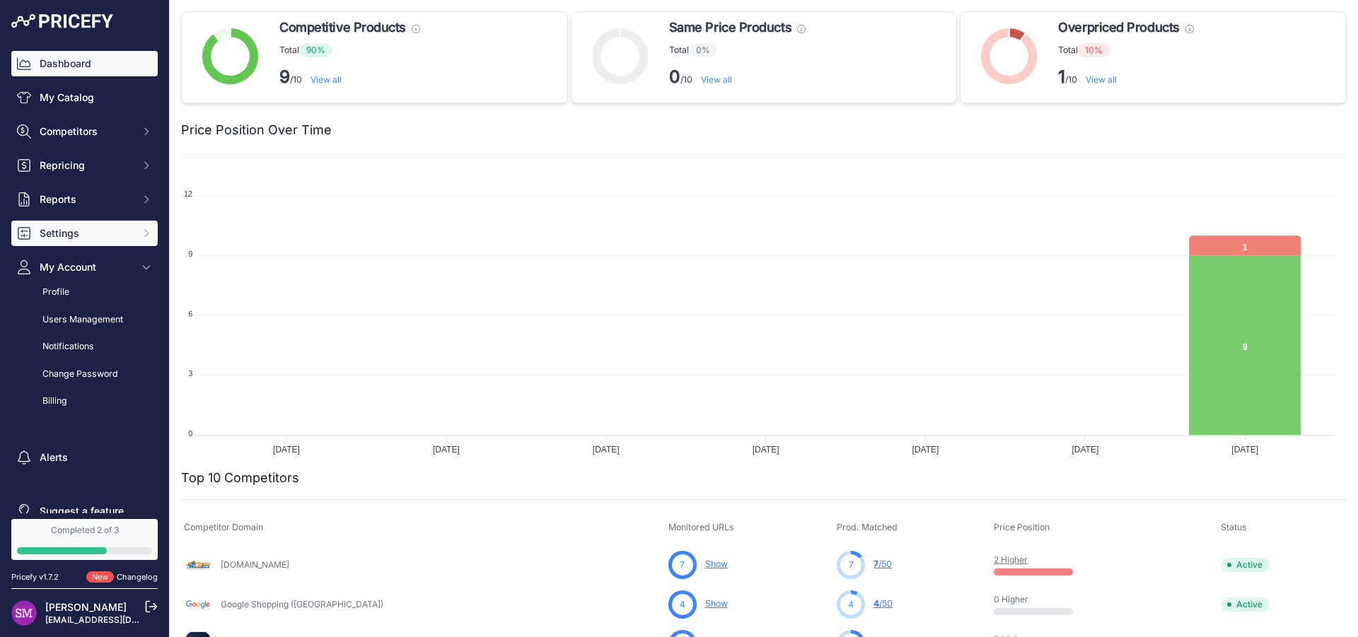
click at [79, 234] on span "Settings" at bounding box center [86, 233] width 93 height 14
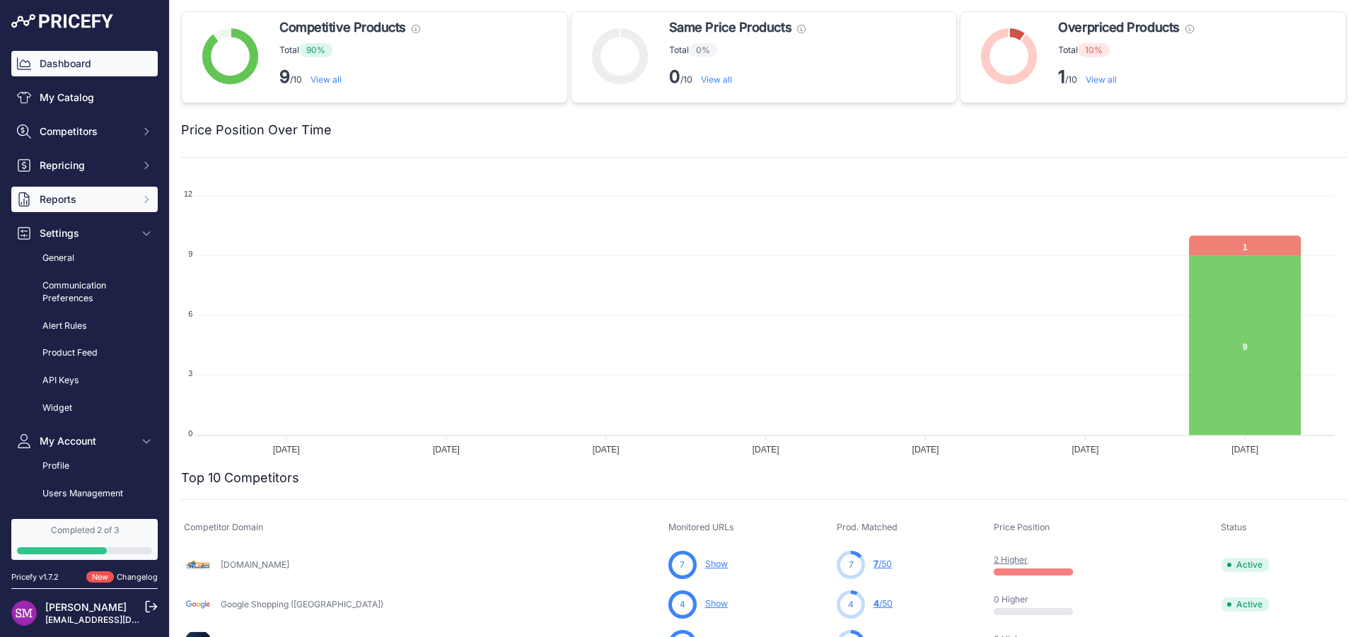
click at [80, 200] on span "Reports" at bounding box center [86, 199] width 93 height 14
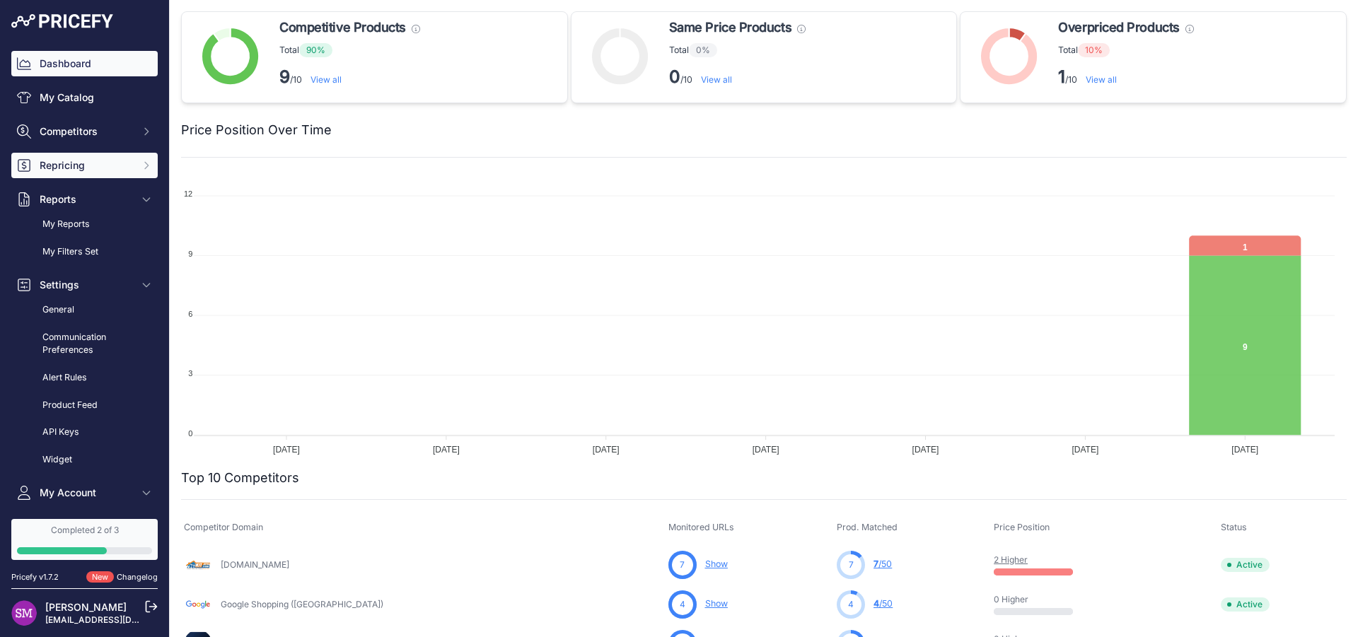
click at [82, 175] on button "Repricing" at bounding box center [84, 165] width 146 height 25
